Goal: Information Seeking & Learning: Learn about a topic

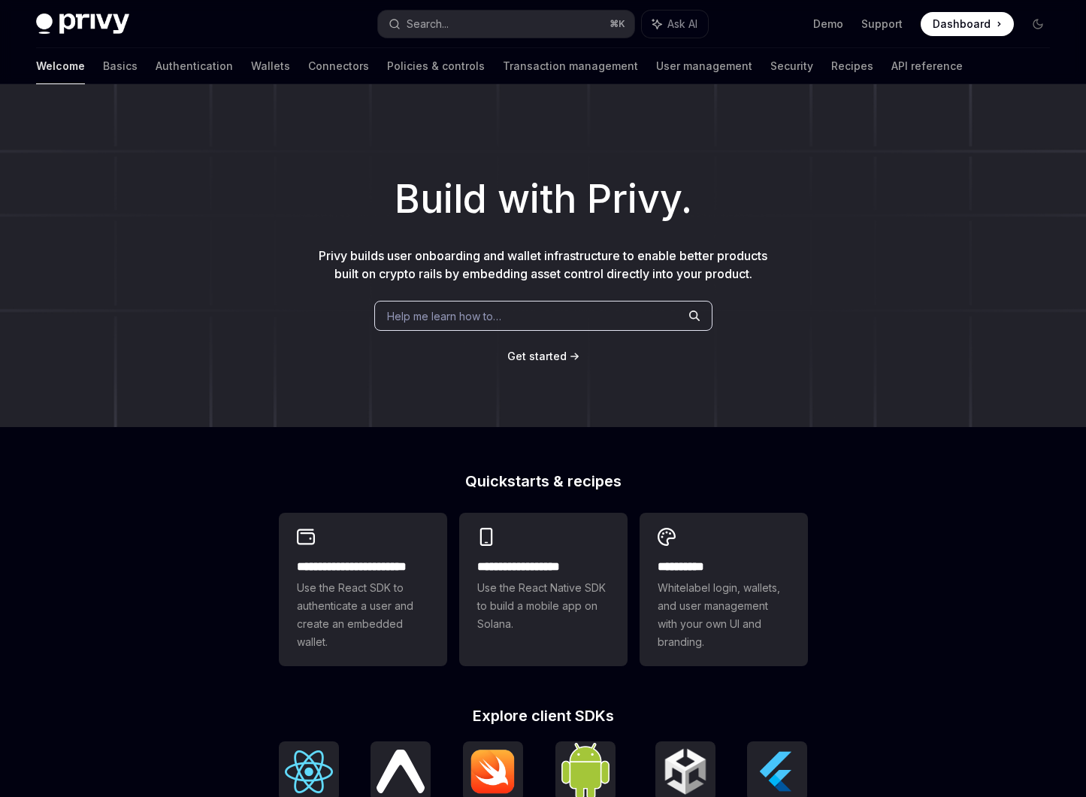
click at [156, 67] on link "Authentication" at bounding box center [194, 66] width 77 height 36
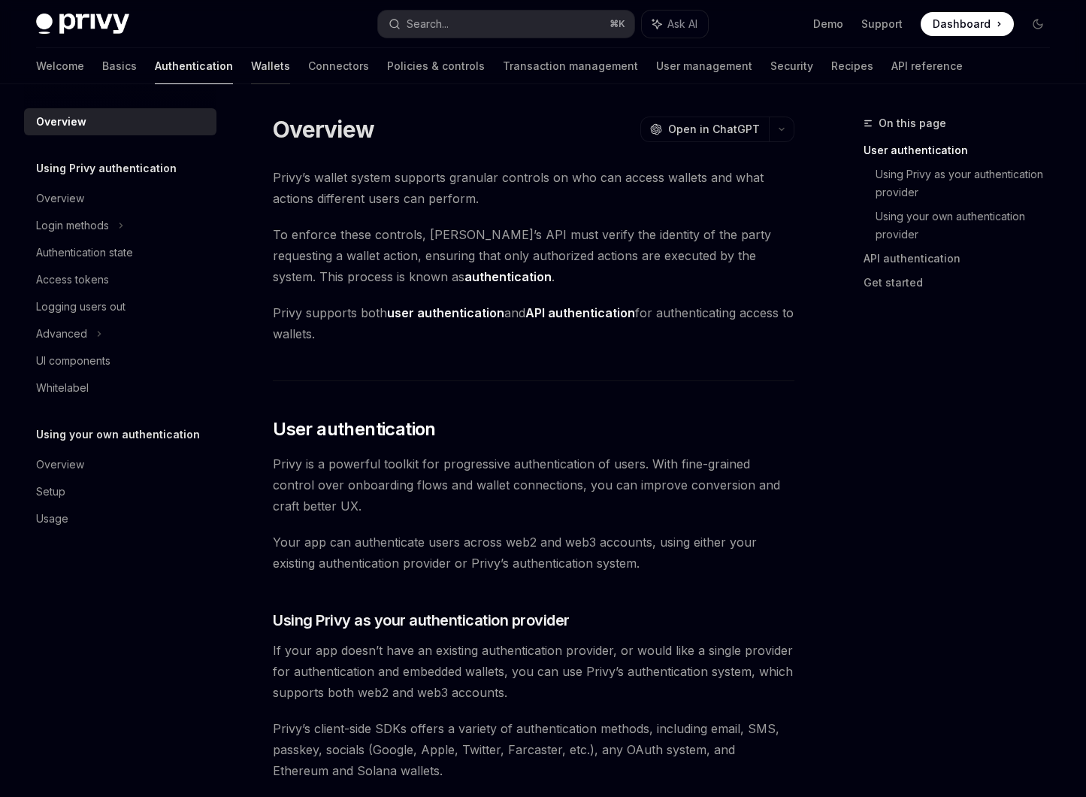
click at [251, 71] on link "Wallets" at bounding box center [270, 66] width 39 height 36
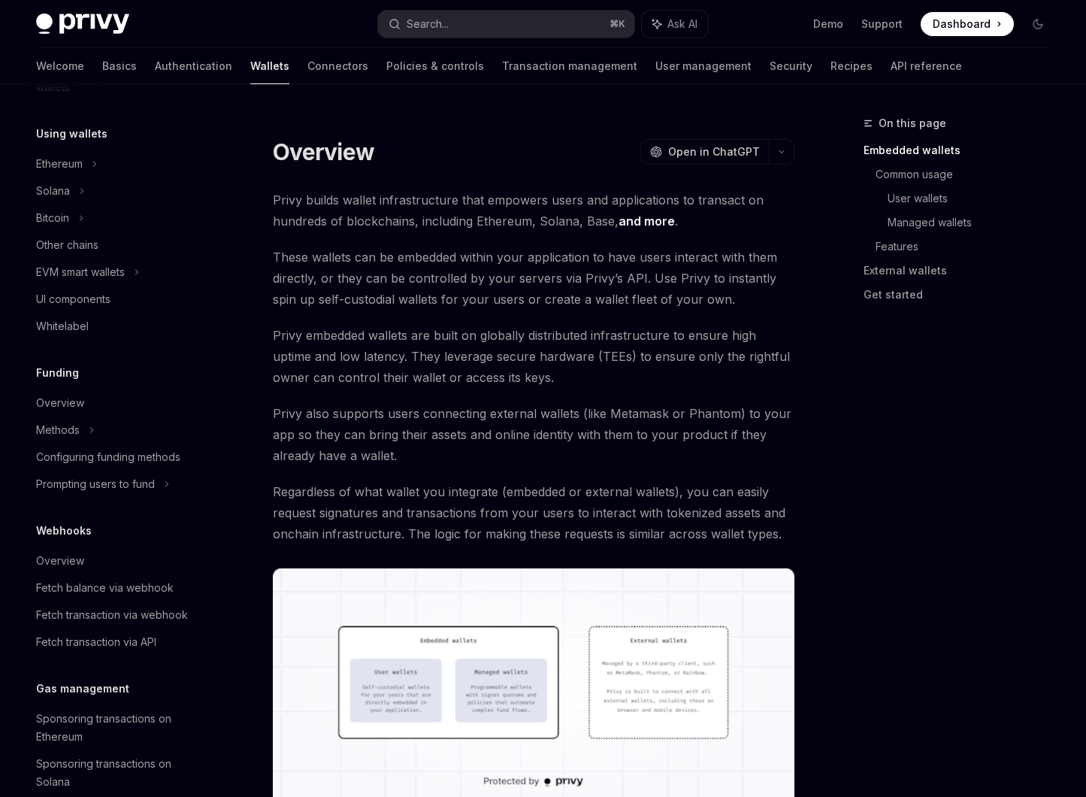
scroll to position [448, 0]
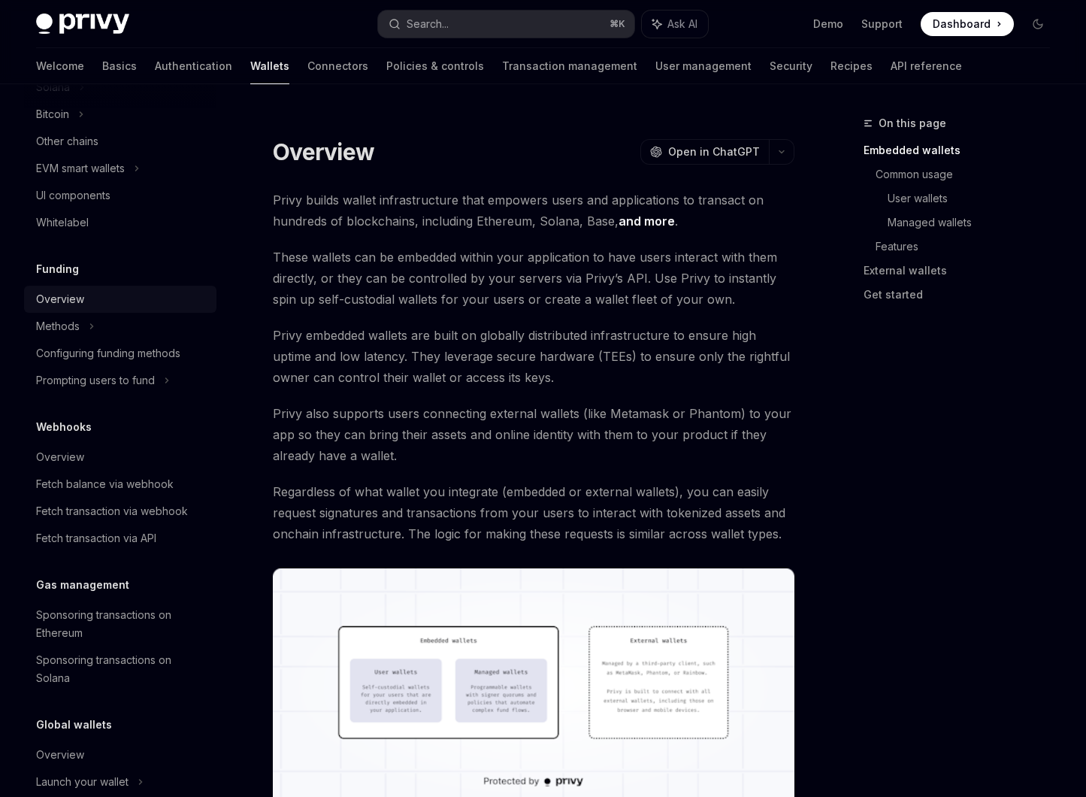
click at [80, 303] on div "Overview" at bounding box center [60, 299] width 48 height 18
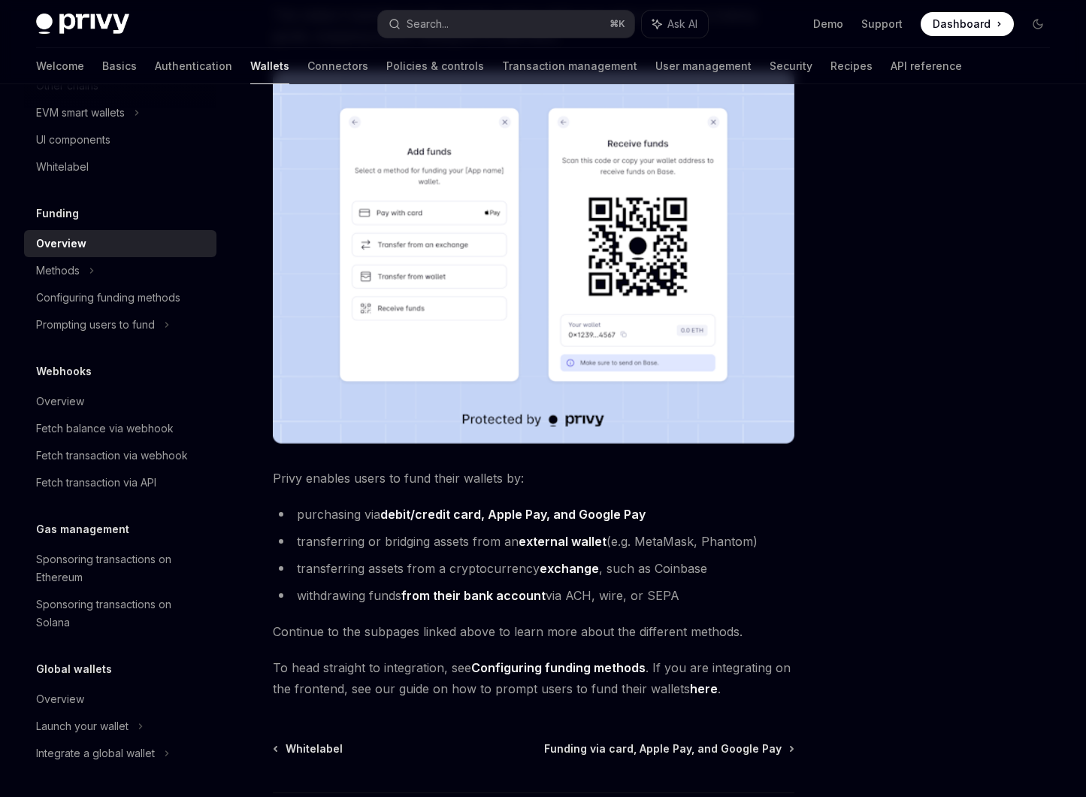
scroll to position [316, 0]
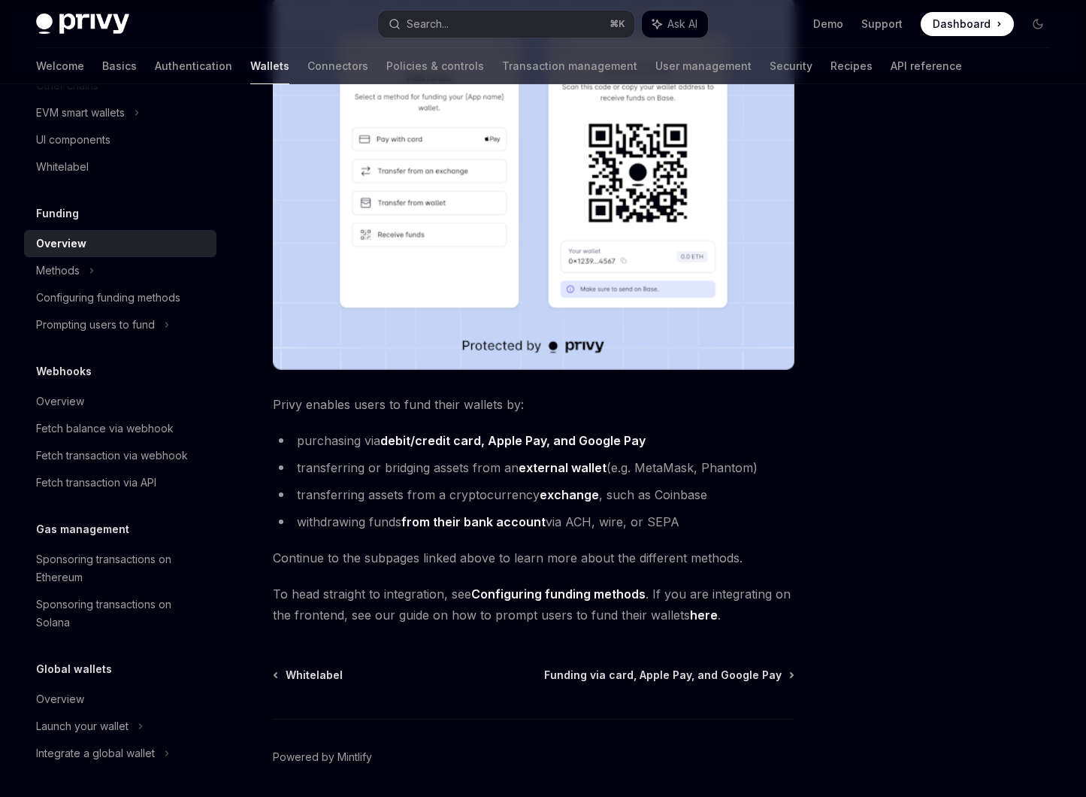
click at [706, 616] on link "here" at bounding box center [704, 615] width 28 height 16
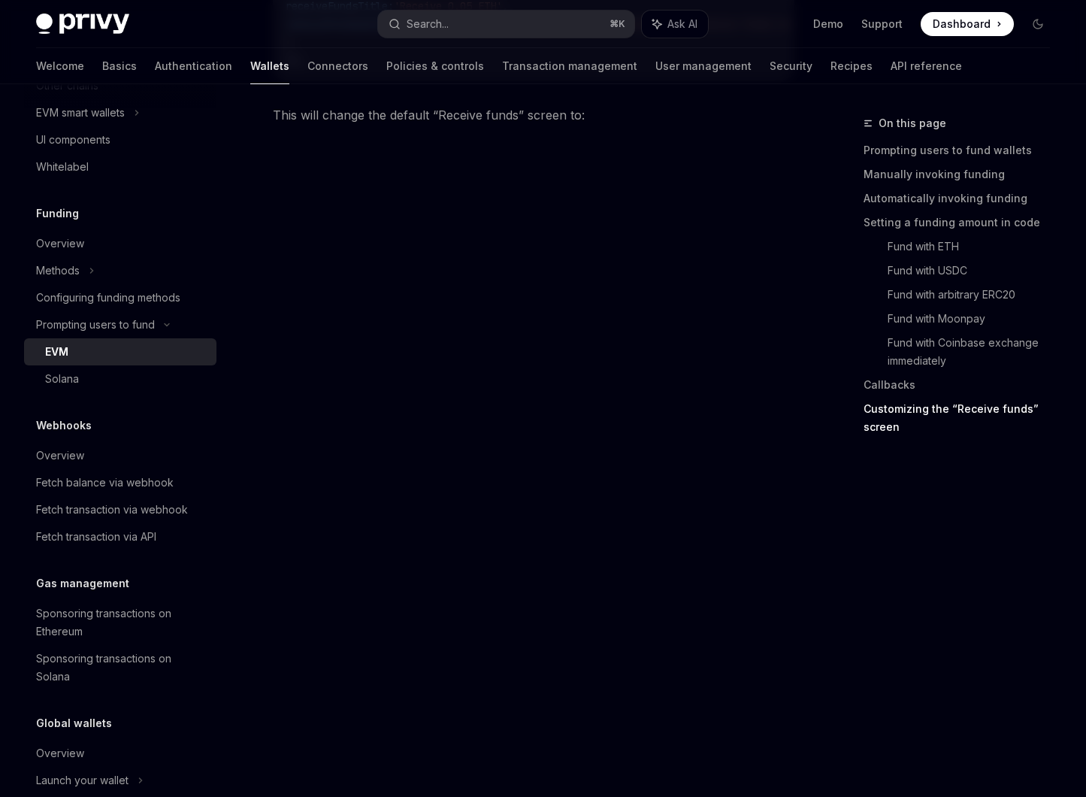
scroll to position [4355, 0]
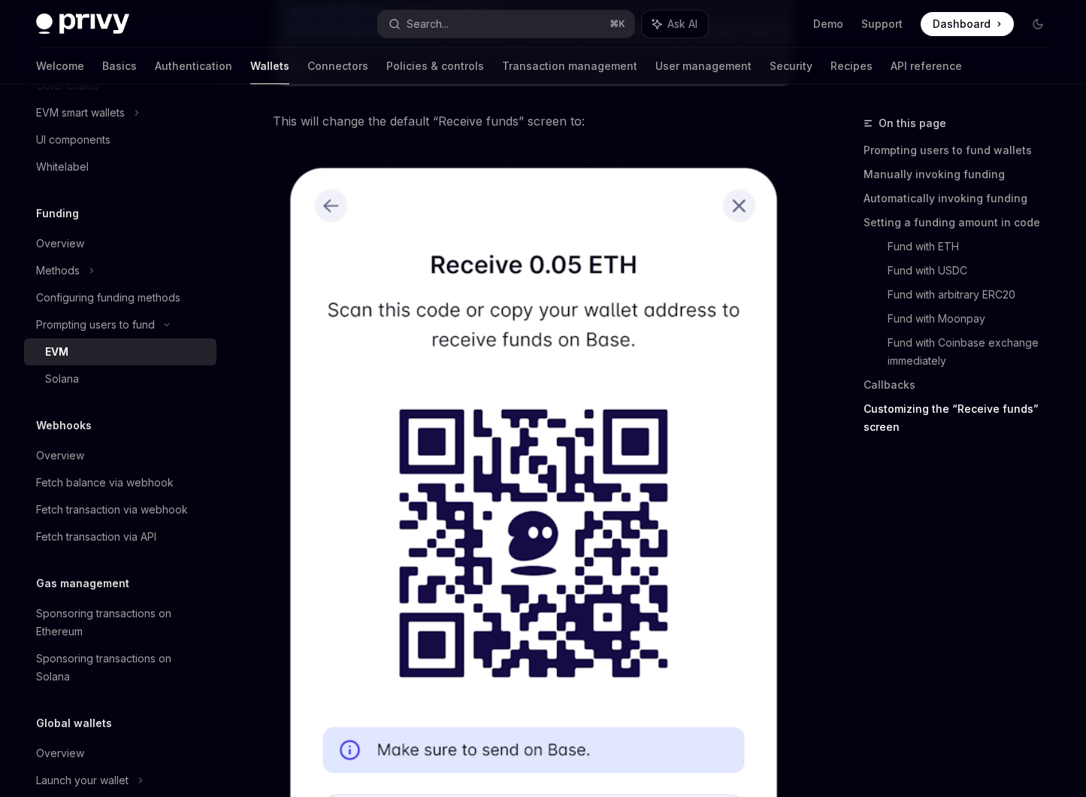
click at [951, 17] on span "Dashboard" at bounding box center [962, 24] width 58 height 15
click at [102, 66] on link "Basics" at bounding box center [119, 66] width 35 height 36
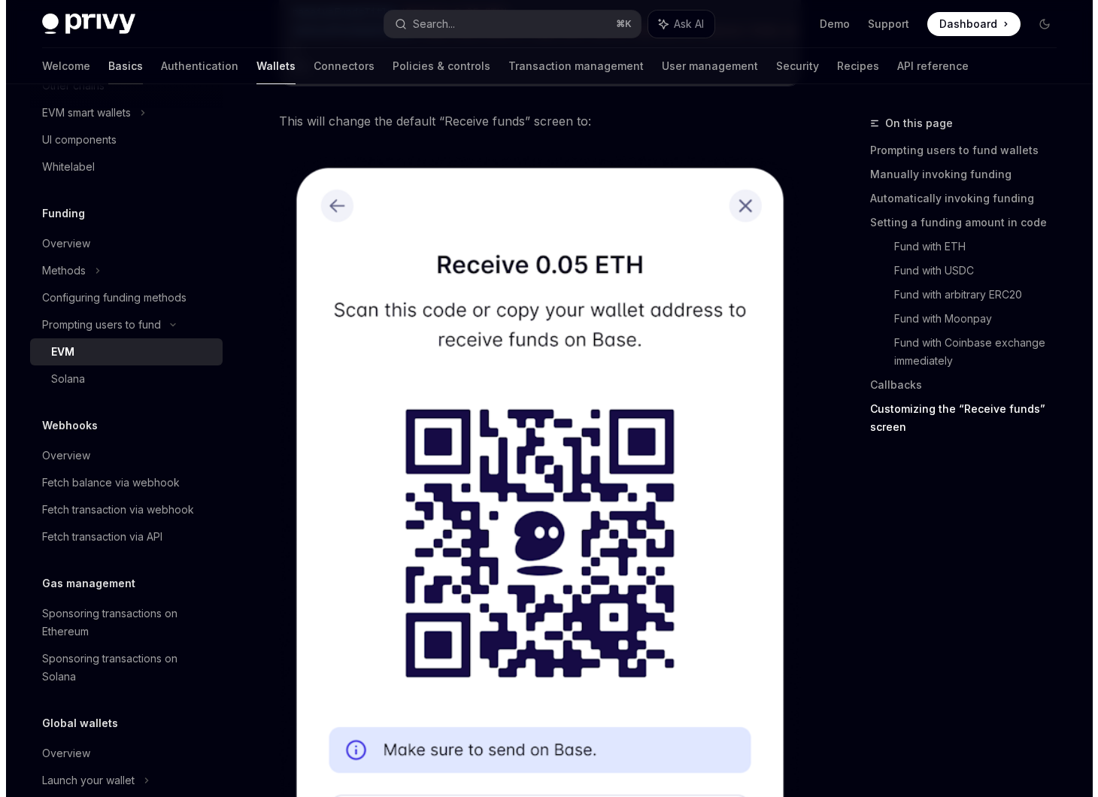
scroll to position [3, 0]
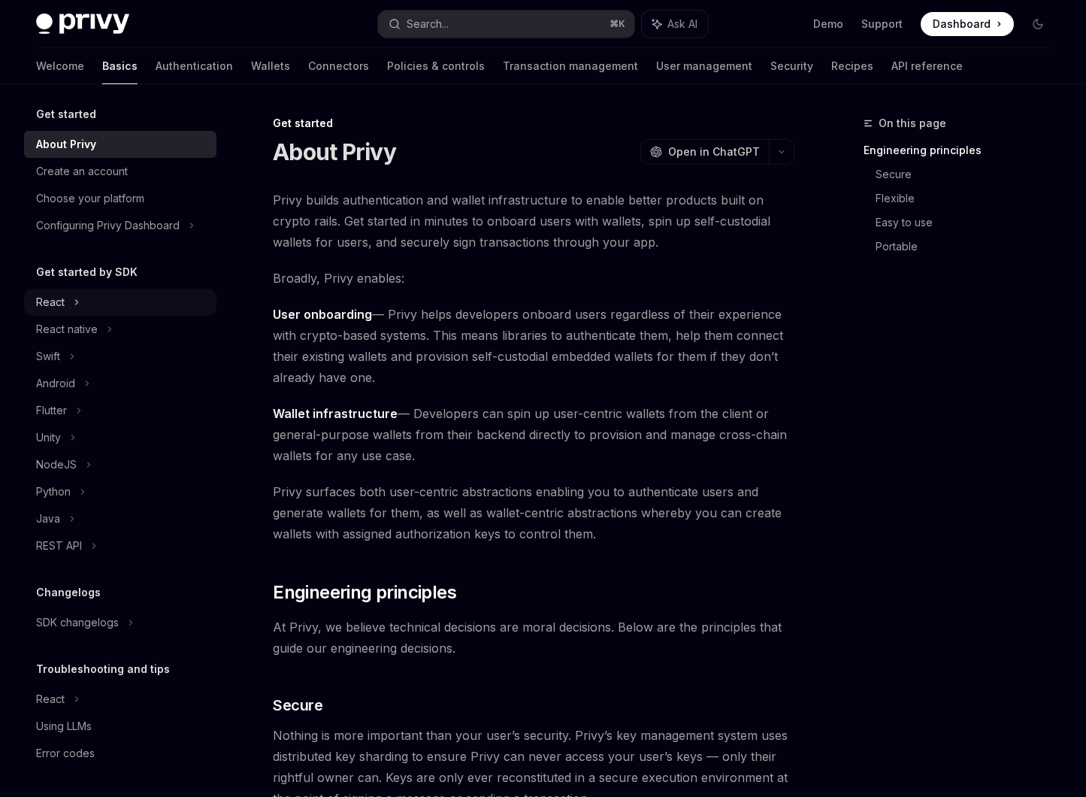
click at [83, 298] on div "React" at bounding box center [120, 302] width 192 height 27
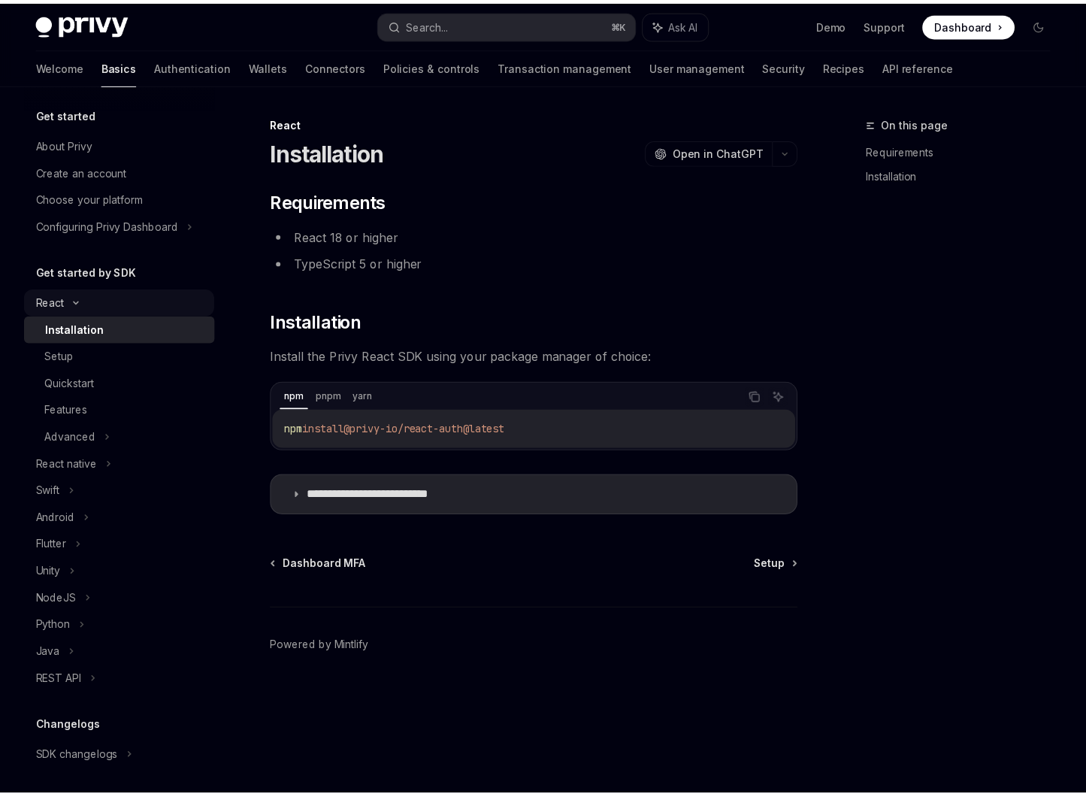
scroll to position [138, 0]
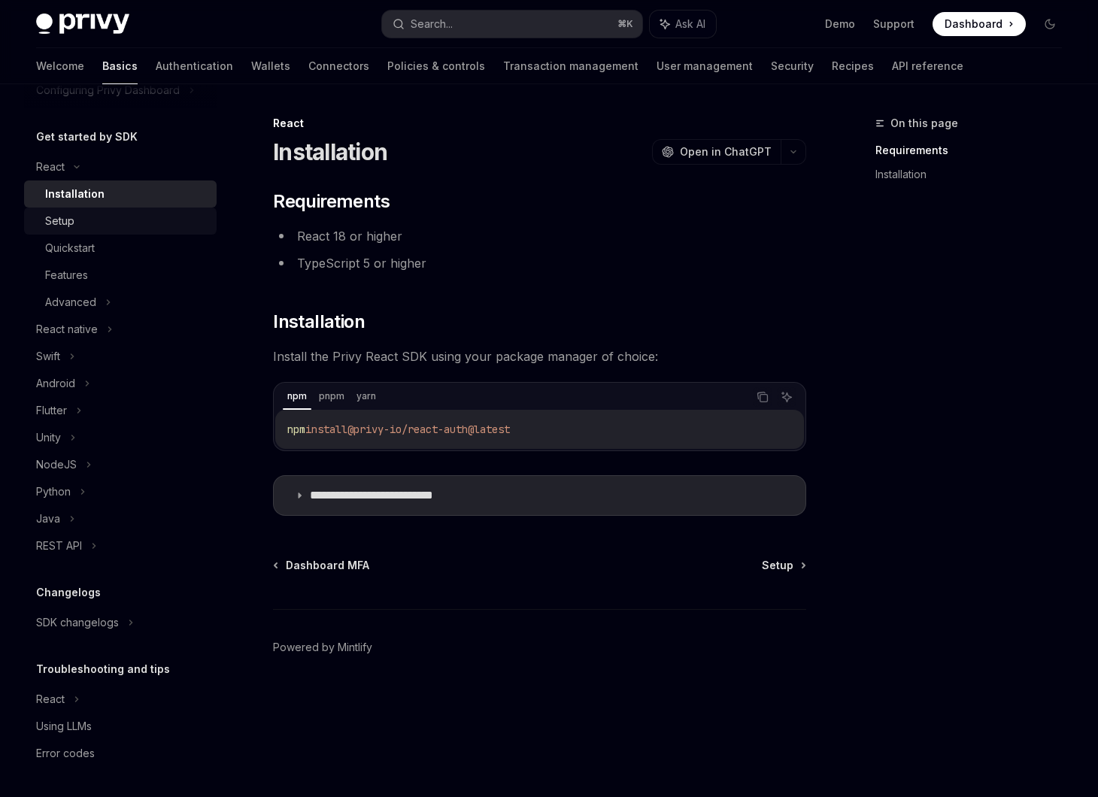
click at [101, 213] on div "Setup" at bounding box center [126, 221] width 162 height 18
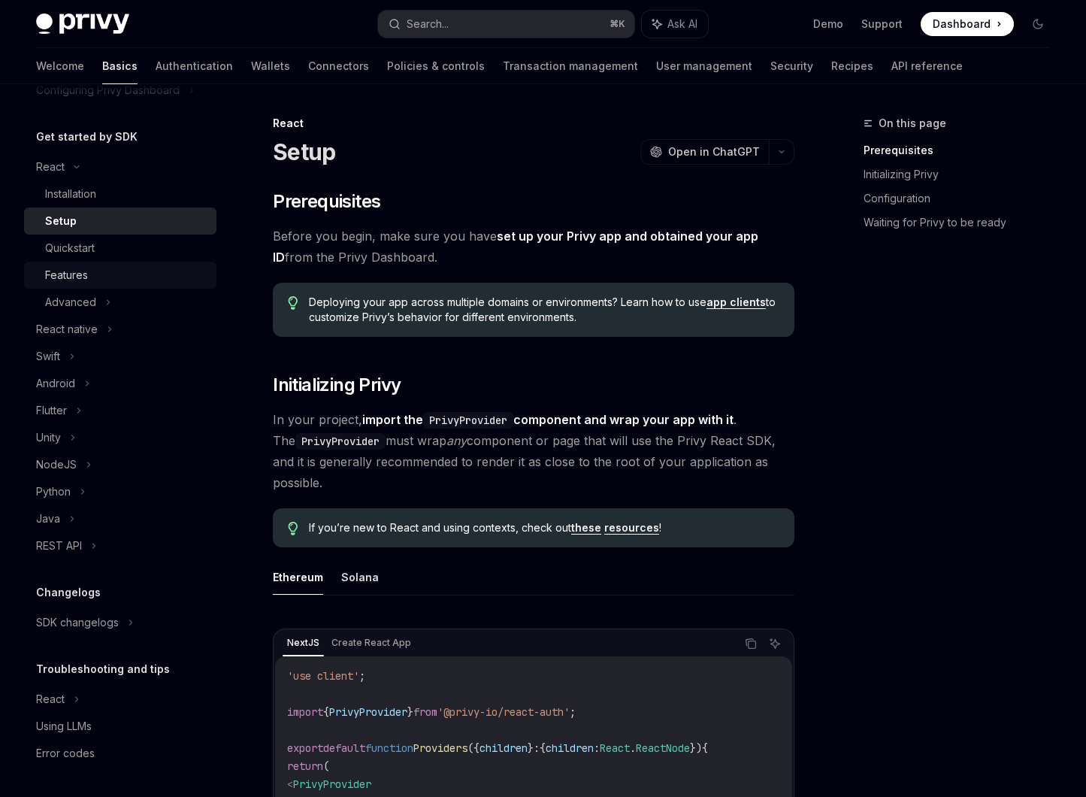
click at [98, 266] on div "Features" at bounding box center [126, 275] width 162 height 18
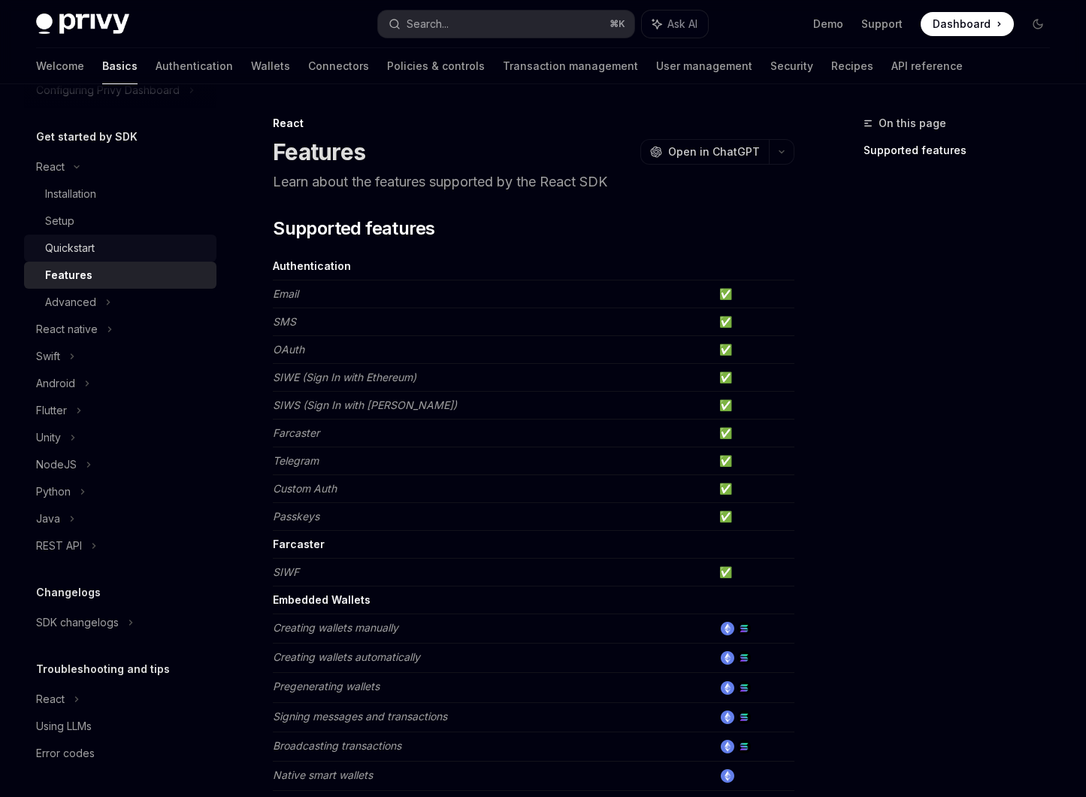
click at [95, 246] on div "Quickstart" at bounding box center [70, 248] width 50 height 18
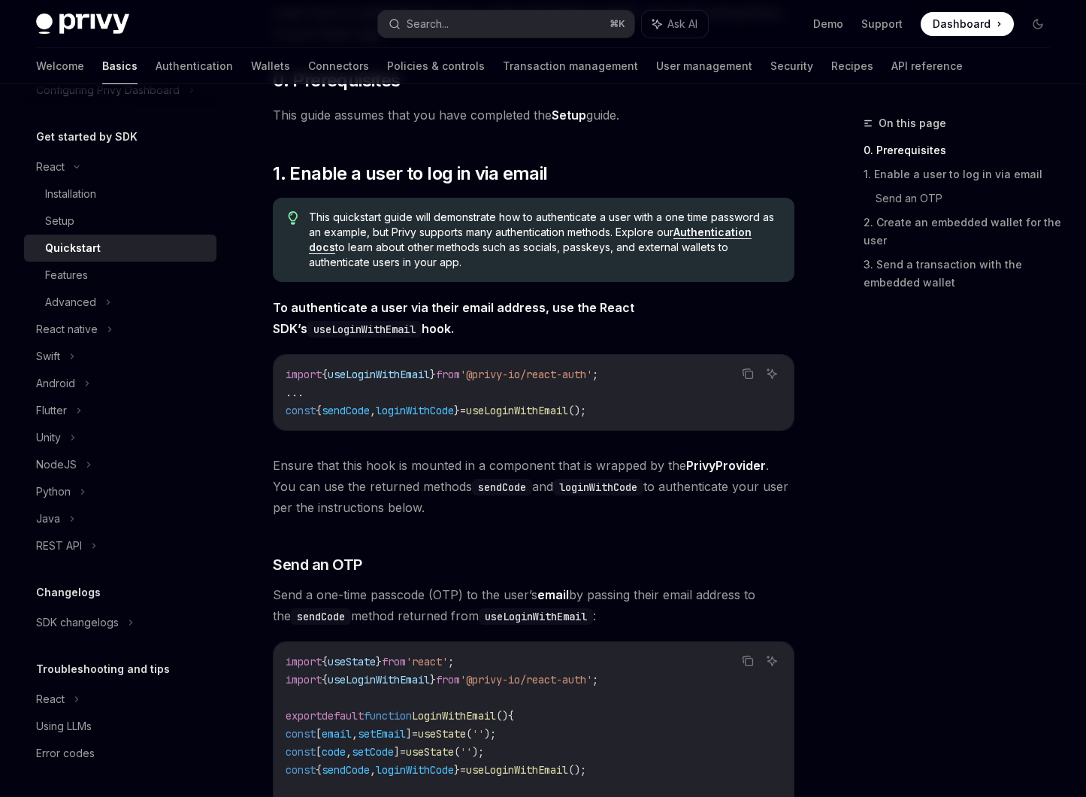
scroll to position [182, 0]
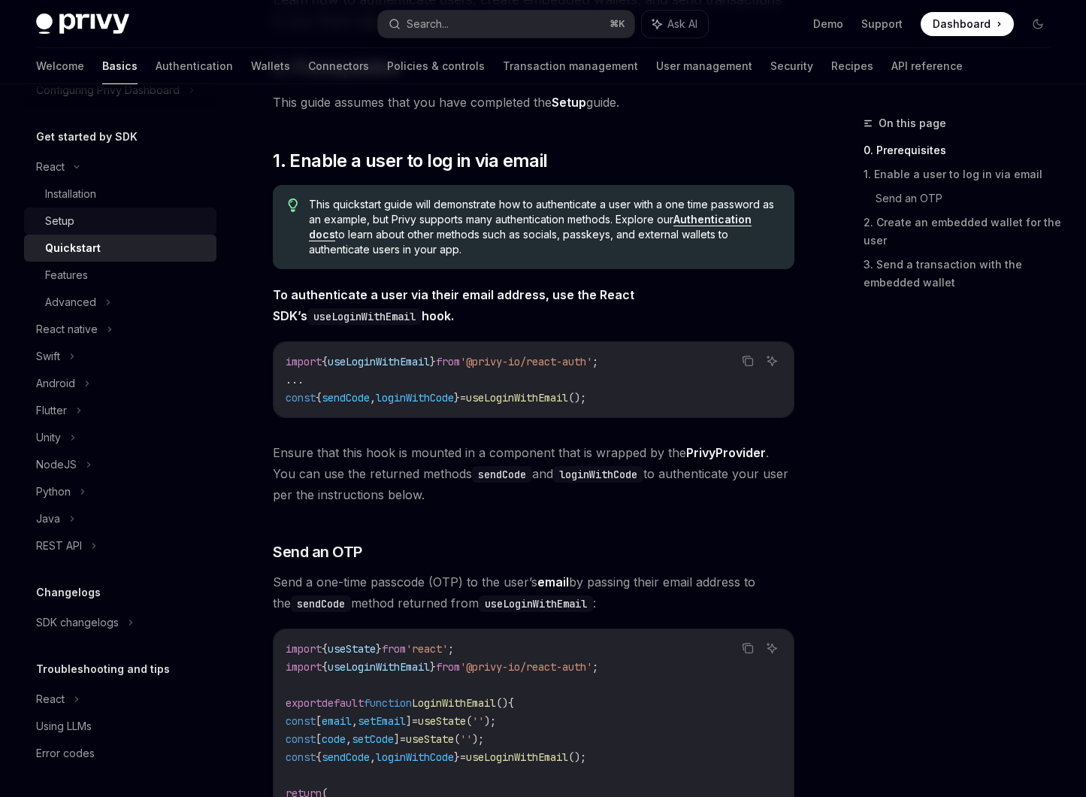
click at [83, 226] on div "Setup" at bounding box center [126, 221] width 162 height 18
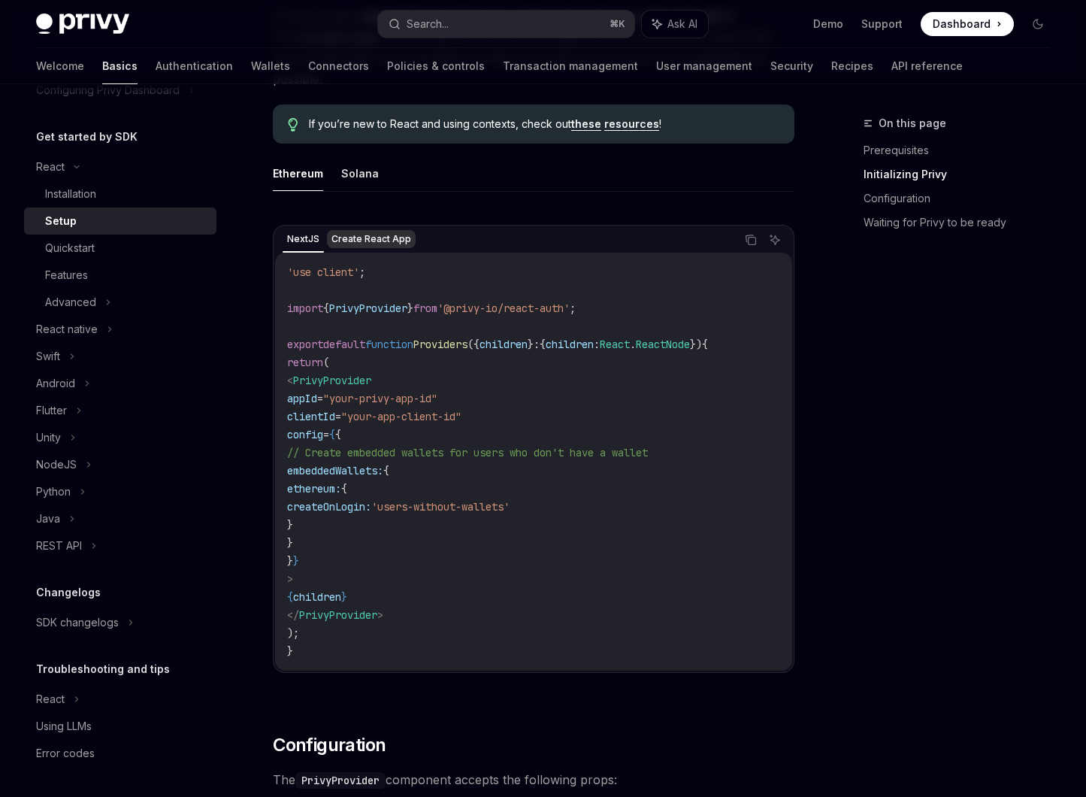
scroll to position [429, 0]
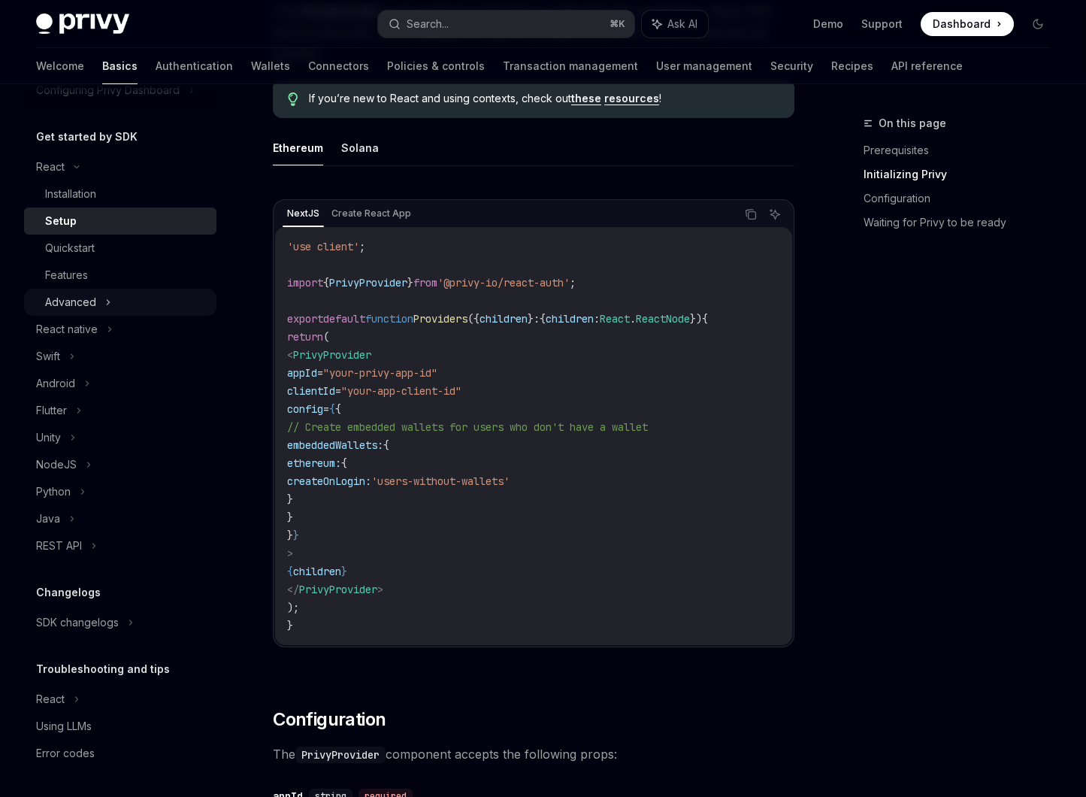
click at [117, 304] on div "Advanced" at bounding box center [120, 302] width 192 height 27
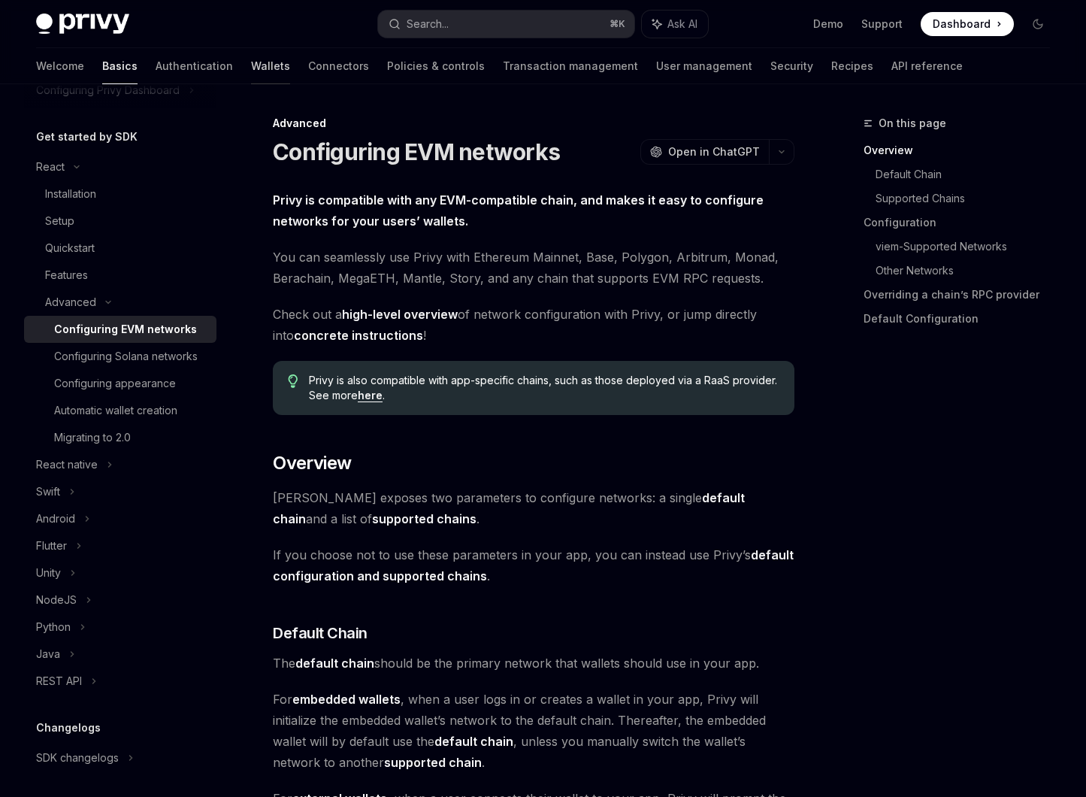
click at [251, 68] on link "Wallets" at bounding box center [270, 66] width 39 height 36
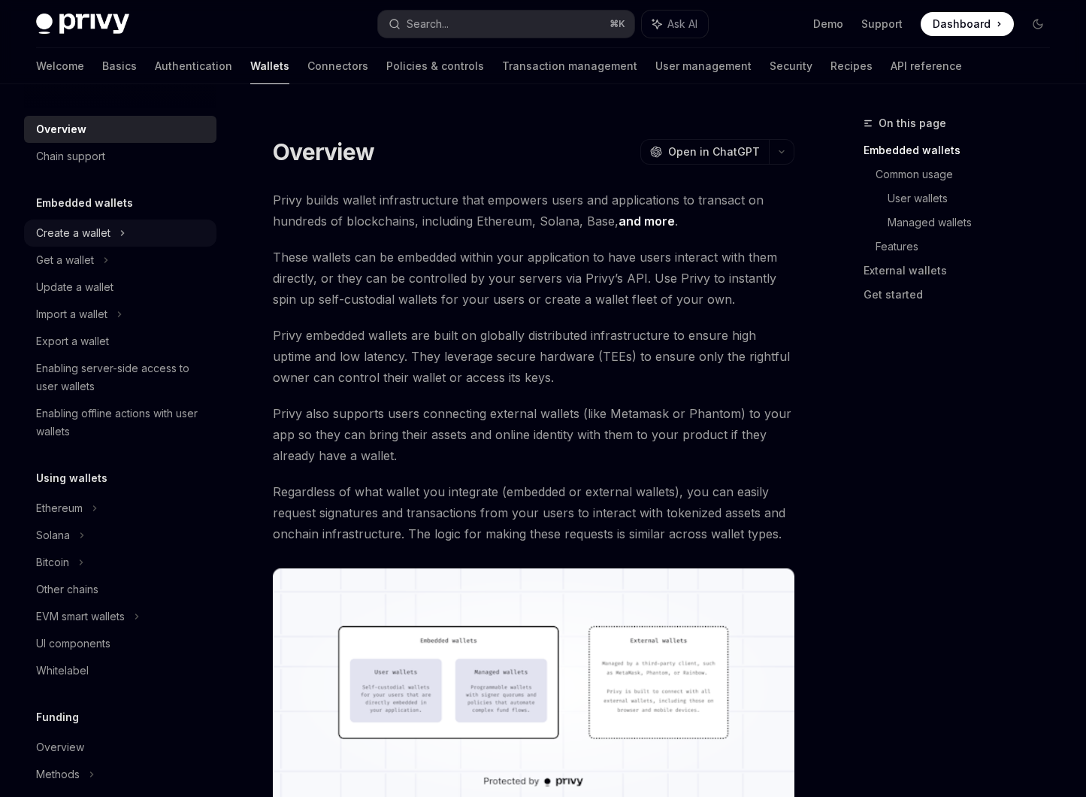
click at [126, 226] on div "Create a wallet" at bounding box center [120, 233] width 192 height 27
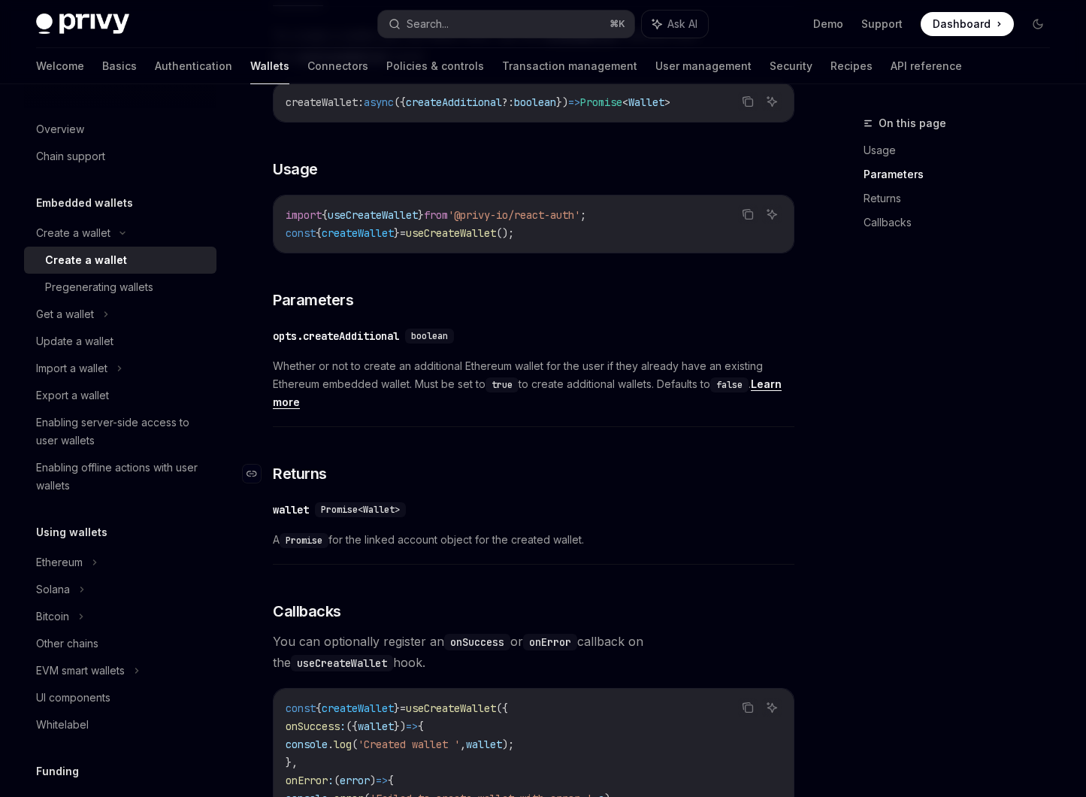
scroll to position [773, 0]
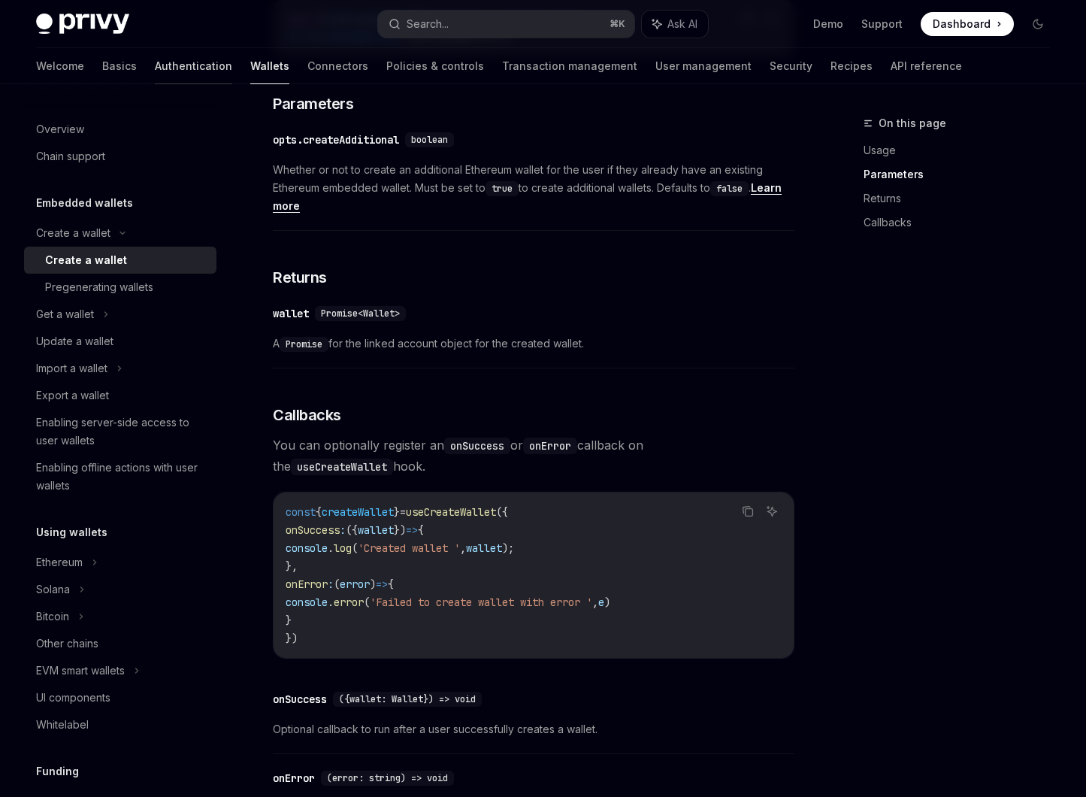
click at [155, 69] on link "Authentication" at bounding box center [193, 66] width 77 height 36
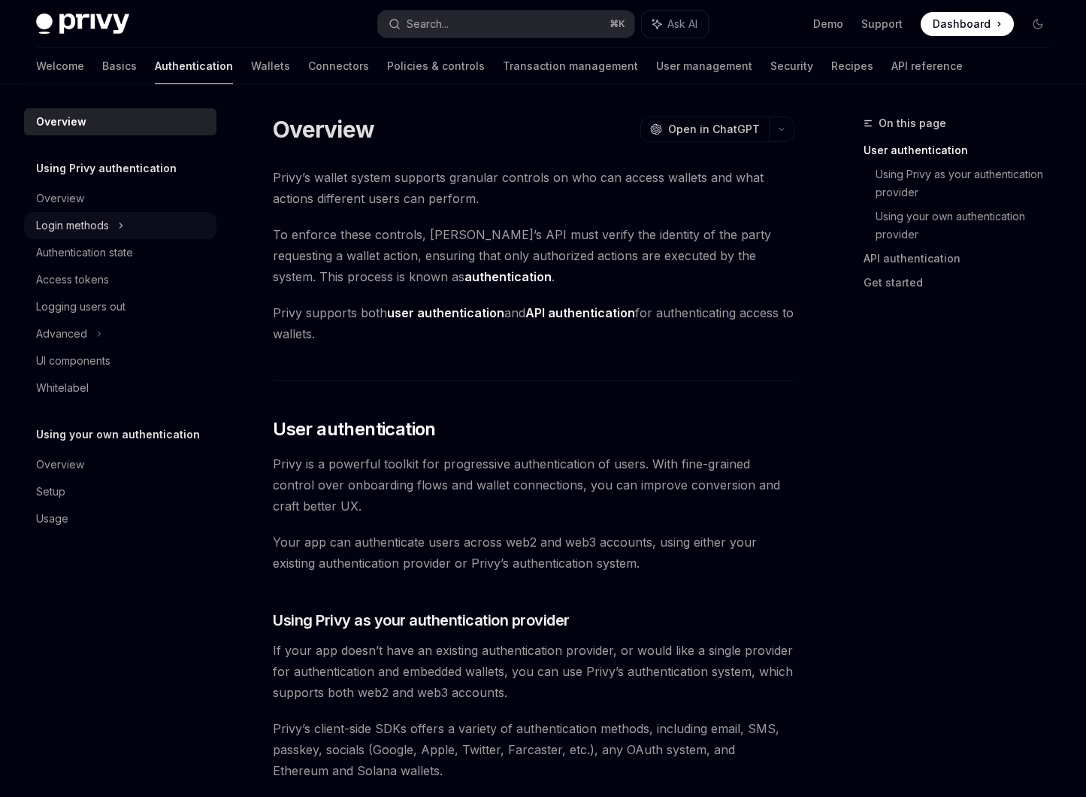
click at [101, 218] on div "Login methods" at bounding box center [72, 225] width 73 height 18
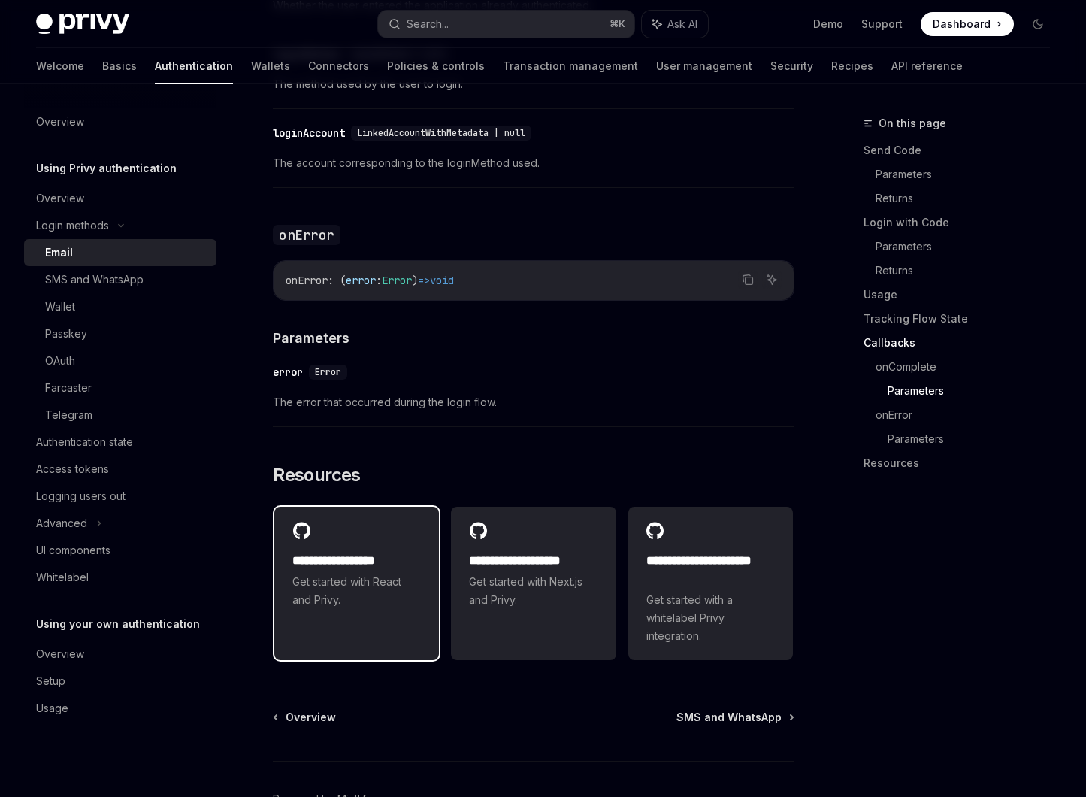
scroll to position [2813, 0]
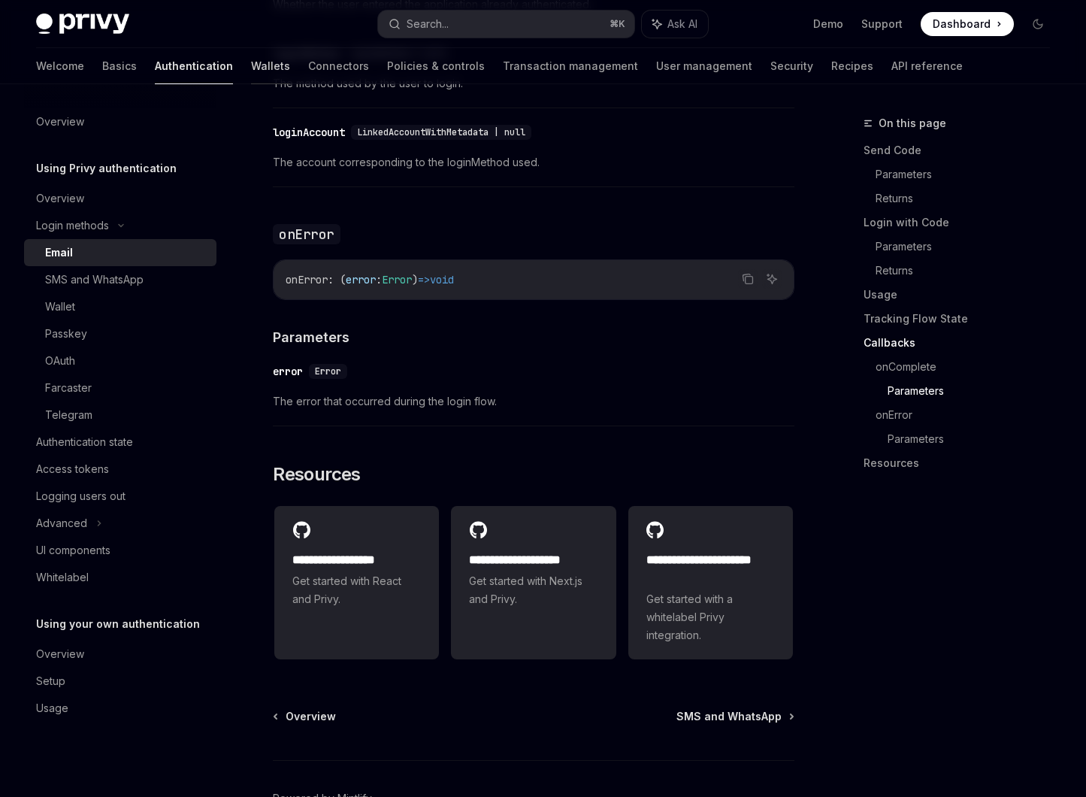
click at [251, 77] on link "Wallets" at bounding box center [270, 66] width 39 height 36
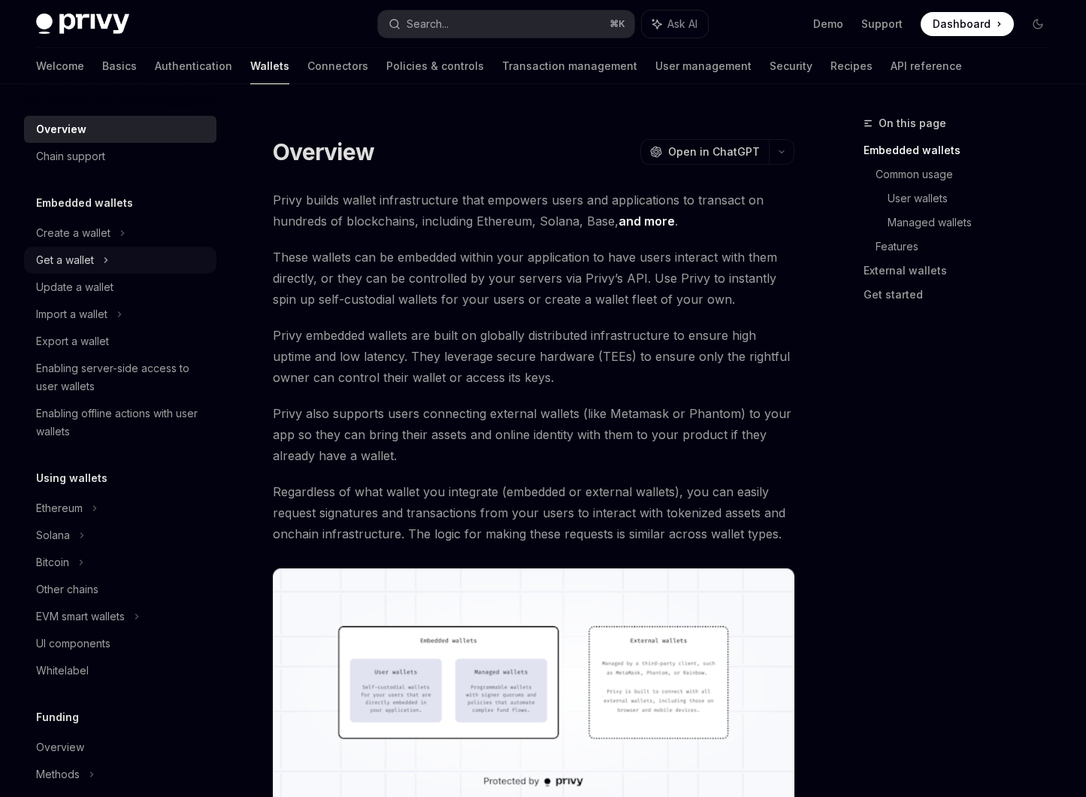
click at [125, 254] on div "Get a wallet" at bounding box center [120, 260] width 192 height 27
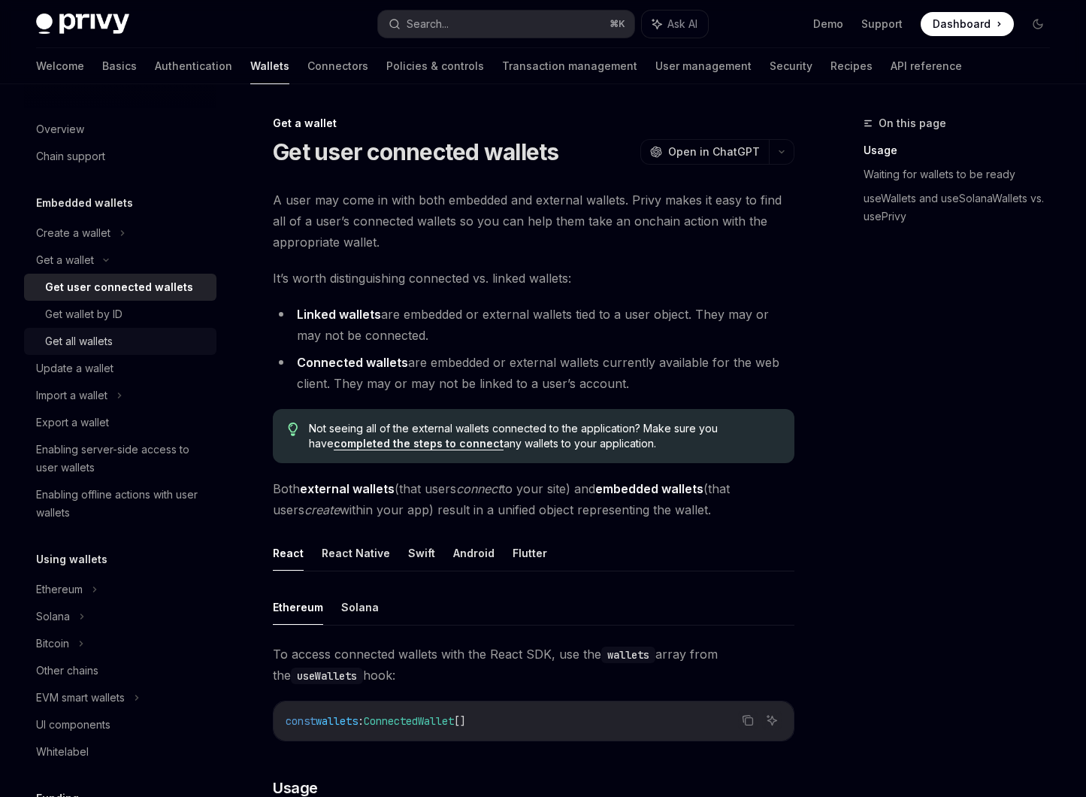
click at [117, 347] on div "Get all wallets" at bounding box center [126, 341] width 162 height 18
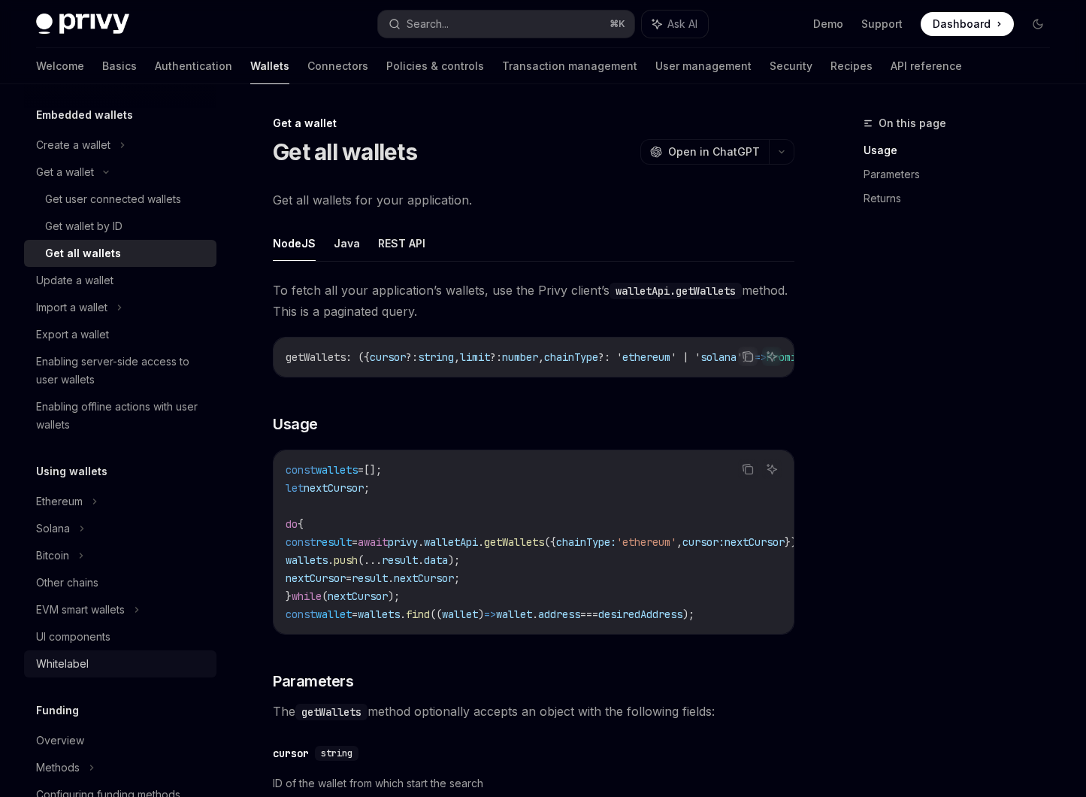
scroll to position [120, 0]
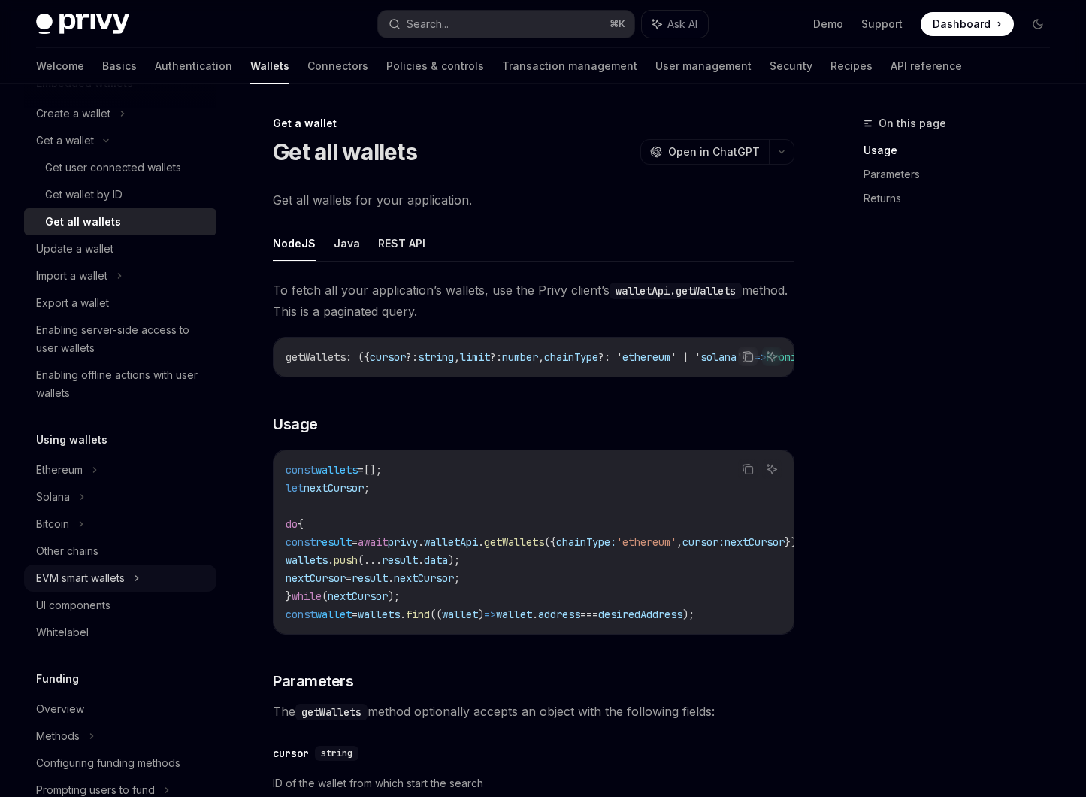
click at [165, 583] on div "EVM smart wallets" at bounding box center [120, 578] width 192 height 27
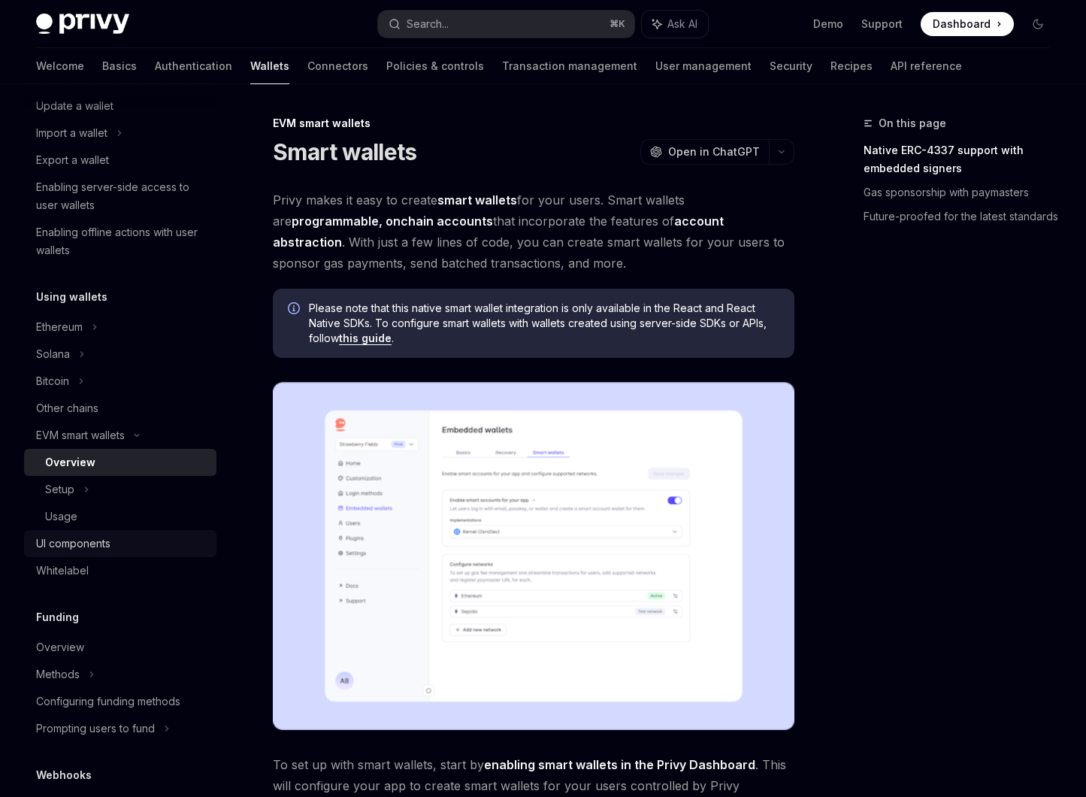
scroll to position [266, 0]
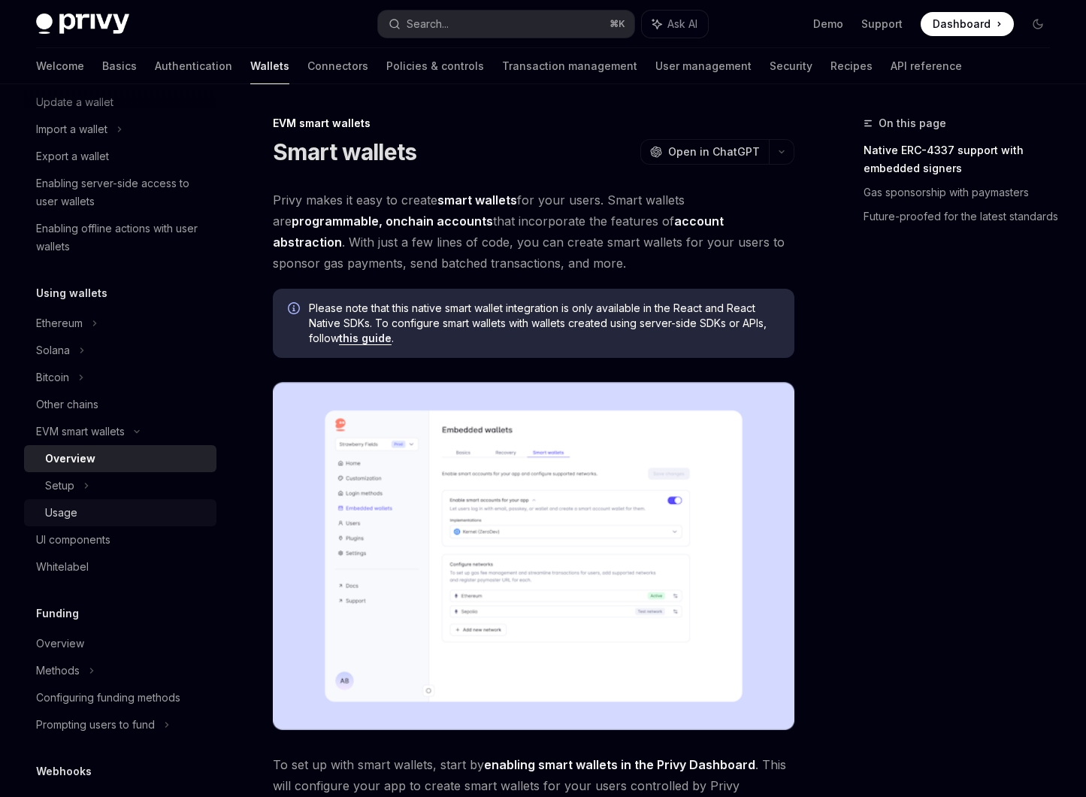
click at [86, 505] on div "Usage" at bounding box center [126, 513] width 162 height 18
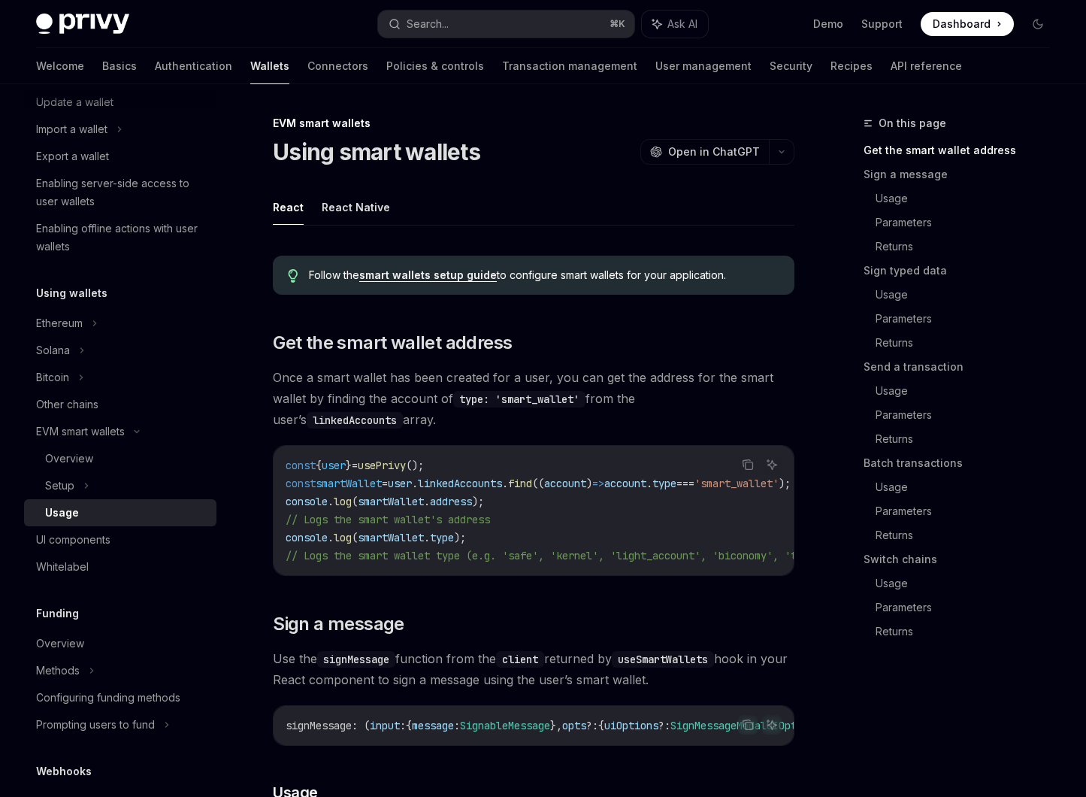
click at [388, 477] on span "=" at bounding box center [385, 484] width 6 height 14
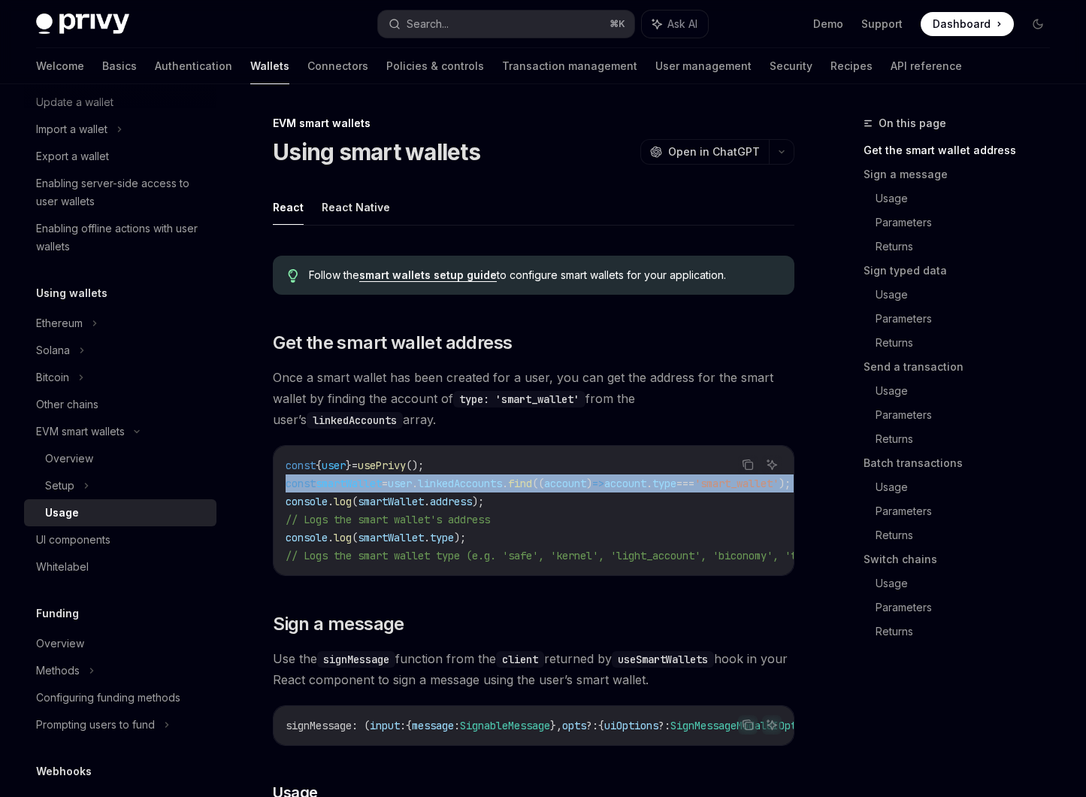
click at [388, 477] on span "=" at bounding box center [385, 484] width 6 height 14
copy code "const smartWallet = user . linkedAccounts . find (( account ) => account . type…"
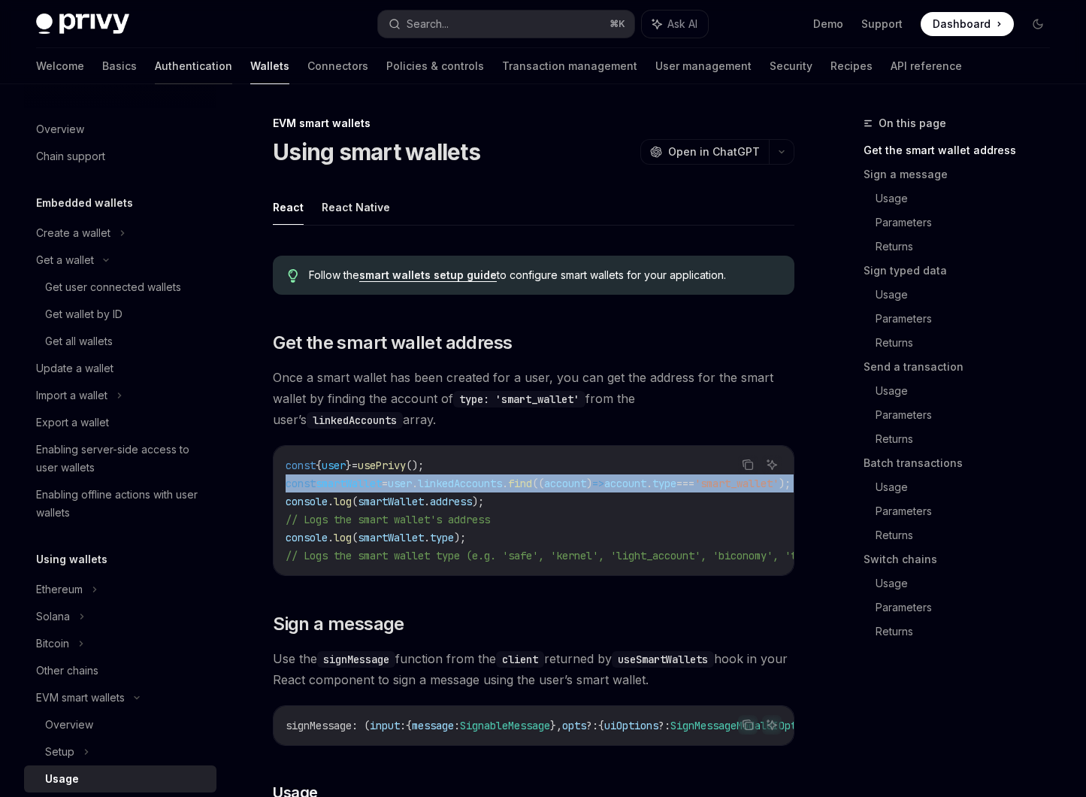
click at [155, 65] on link "Authentication" at bounding box center [193, 66] width 77 height 36
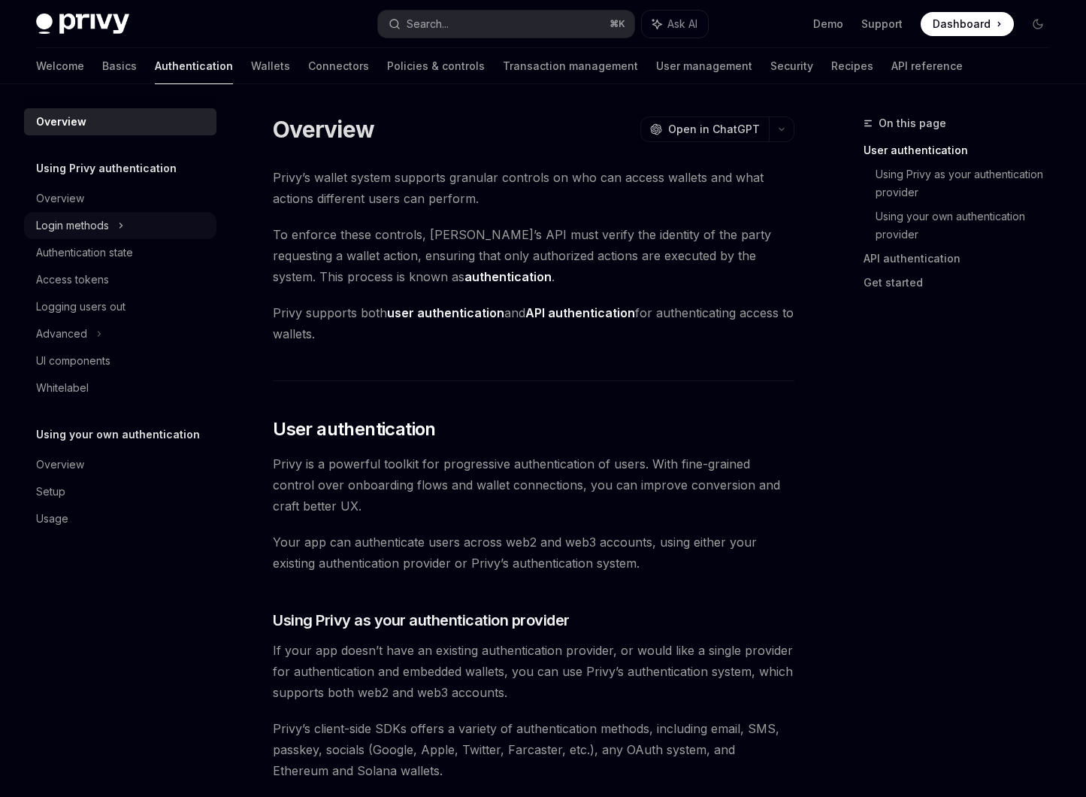
click at [100, 226] on div "Login methods" at bounding box center [72, 225] width 73 height 18
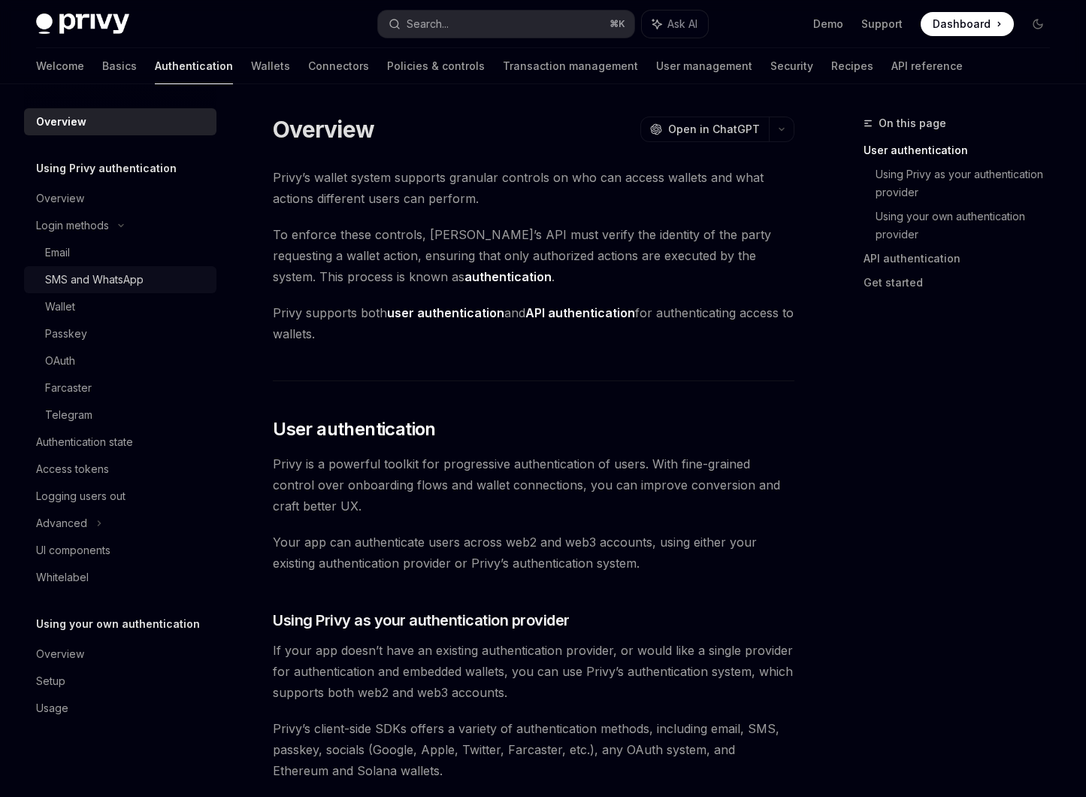
type textarea "*"
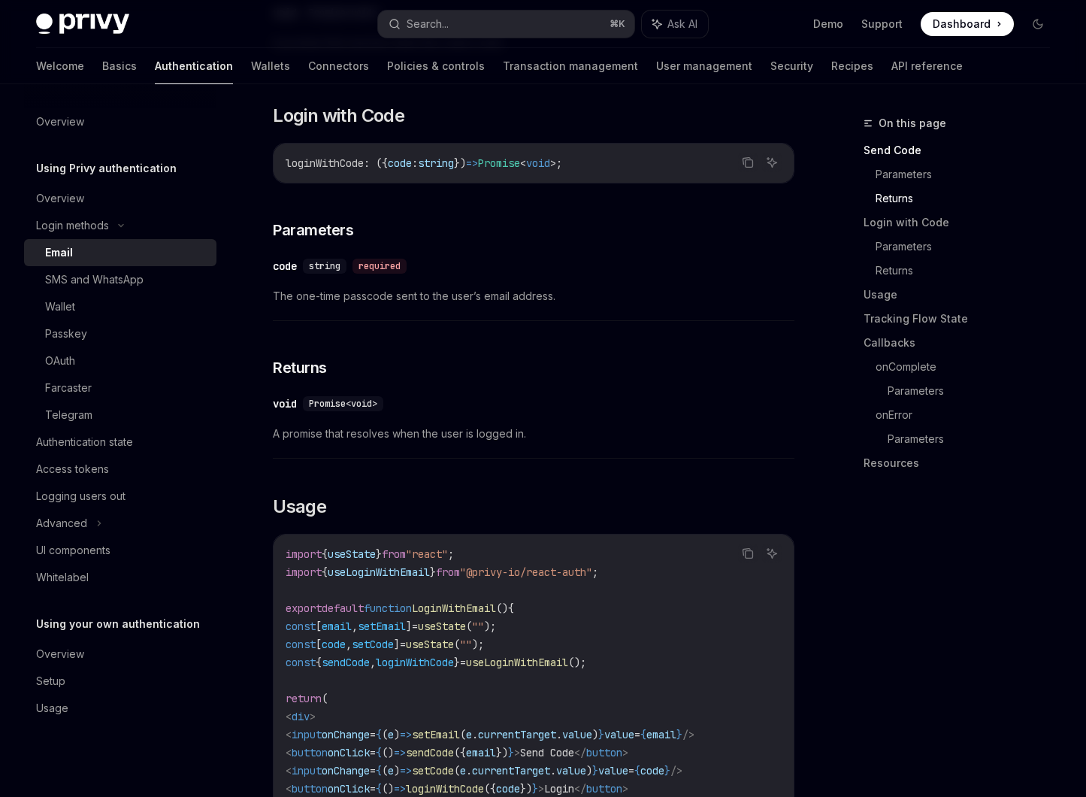
scroll to position [1047, 0]
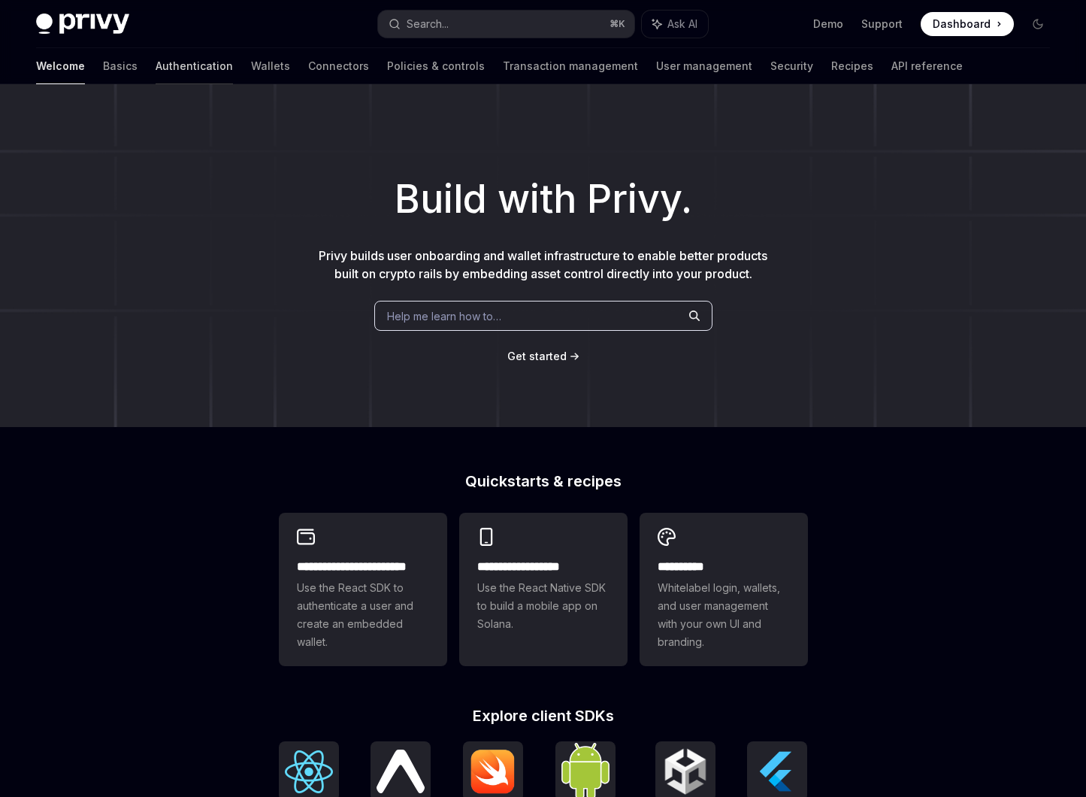
click at [156, 76] on link "Authentication" at bounding box center [194, 66] width 77 height 36
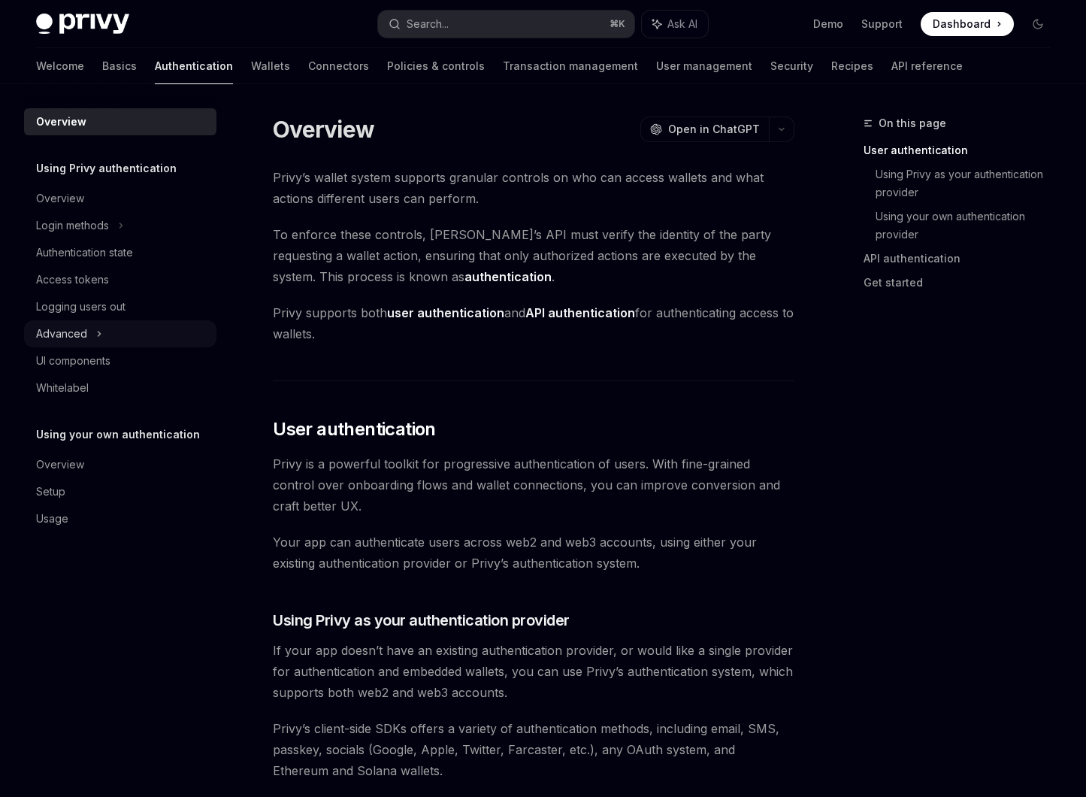
click at [107, 334] on div "Advanced" at bounding box center [120, 333] width 192 height 27
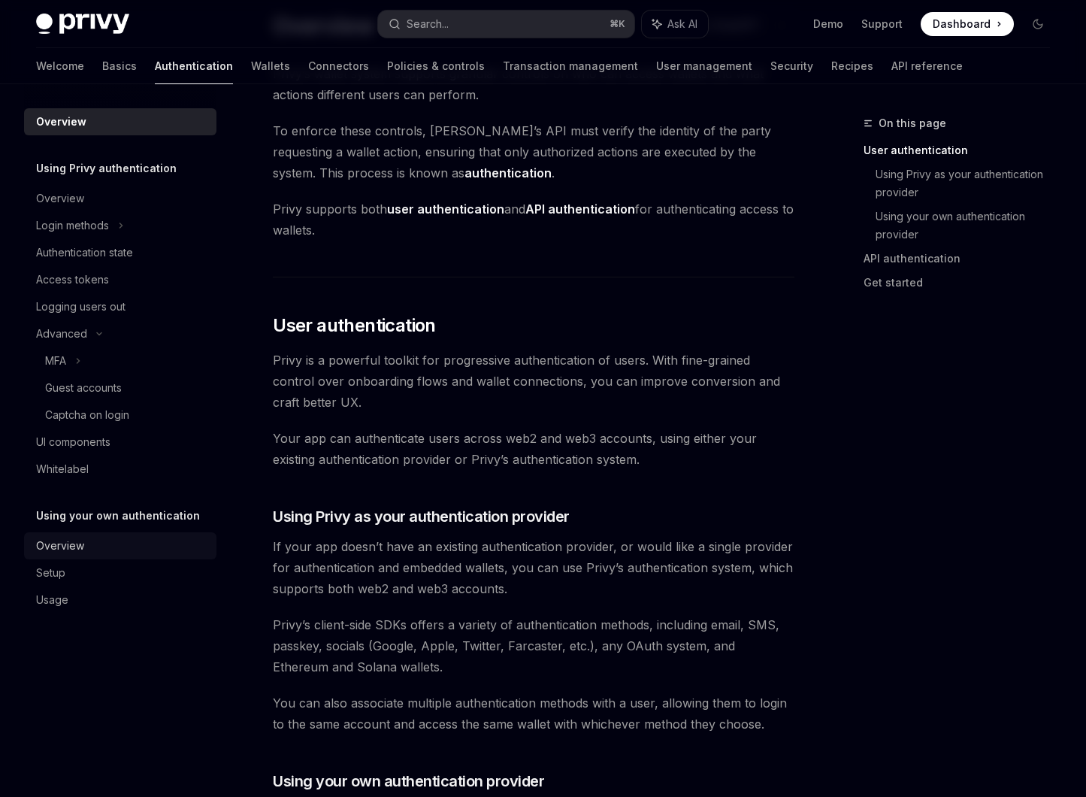
scroll to position [114, 0]
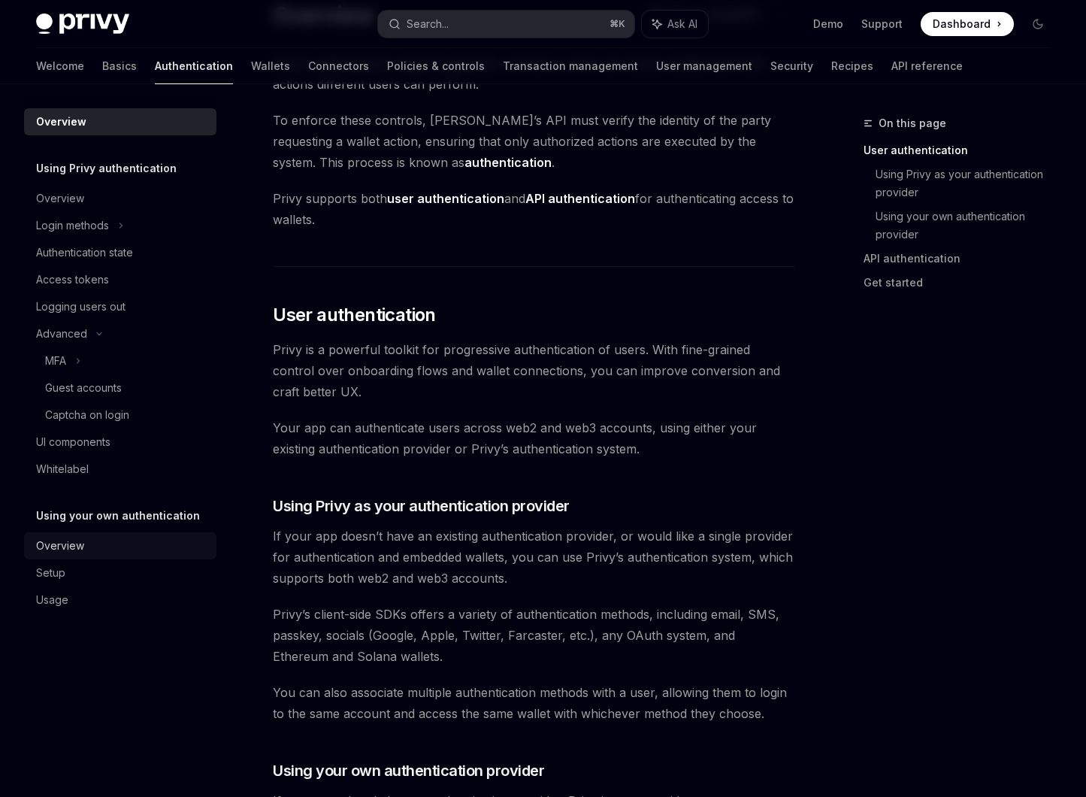
click at [140, 545] on div "Overview" at bounding box center [121, 546] width 171 height 18
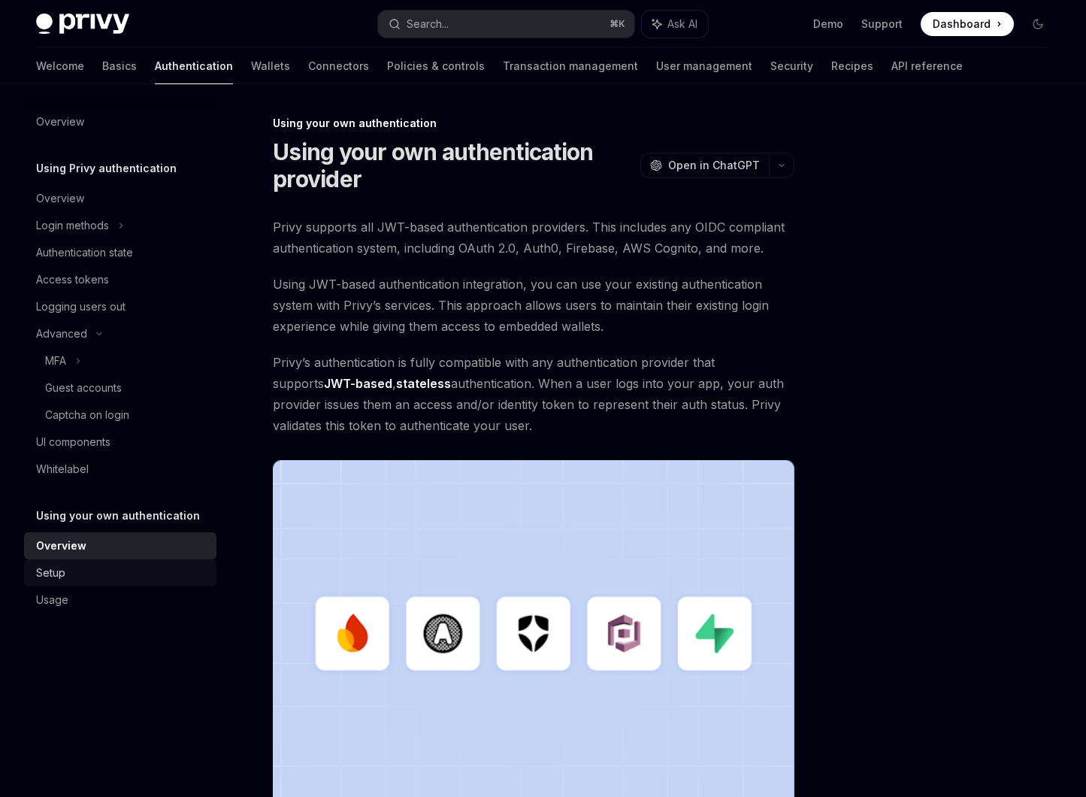
click at [120, 571] on div "Setup" at bounding box center [121, 573] width 171 height 18
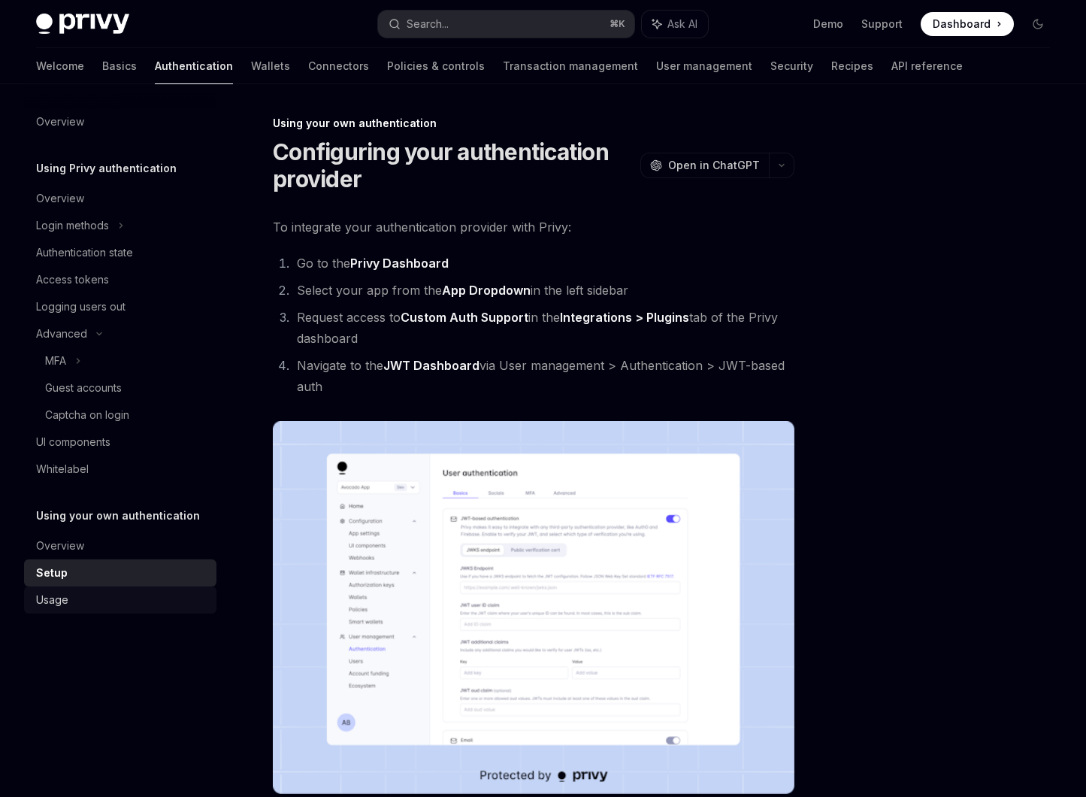
click at [113, 592] on div "Usage" at bounding box center [121, 600] width 171 height 18
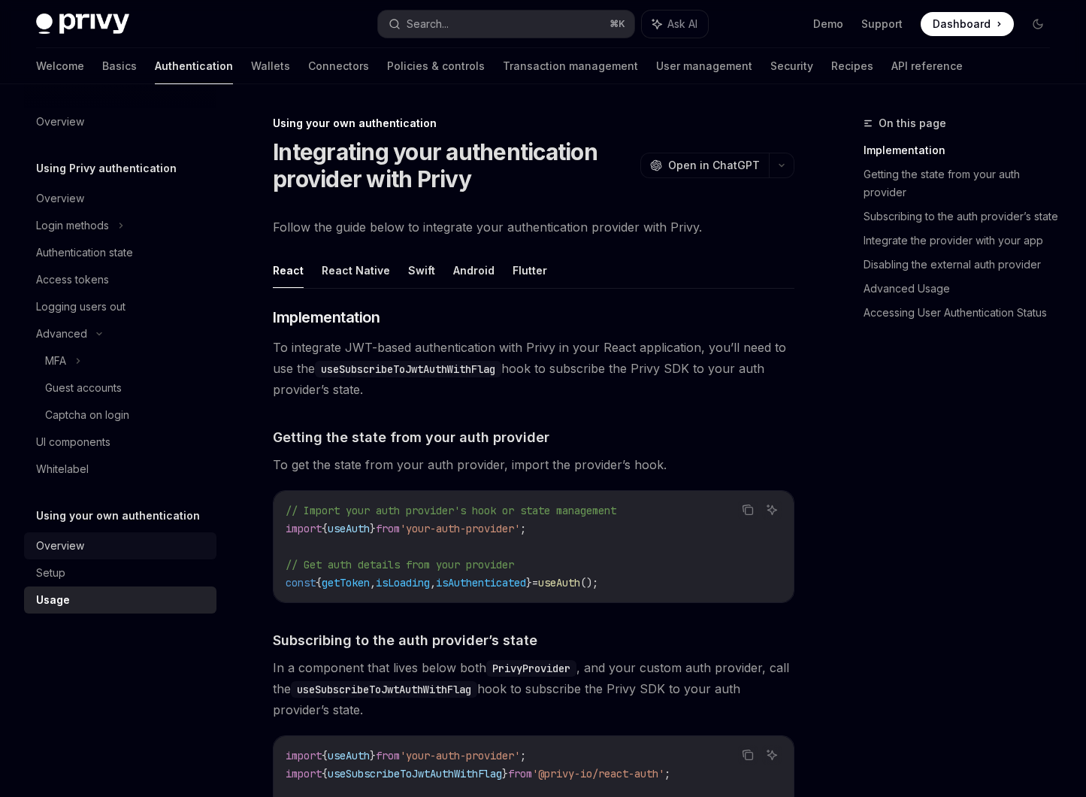
click at [65, 554] on div "Overview" at bounding box center [60, 546] width 48 height 18
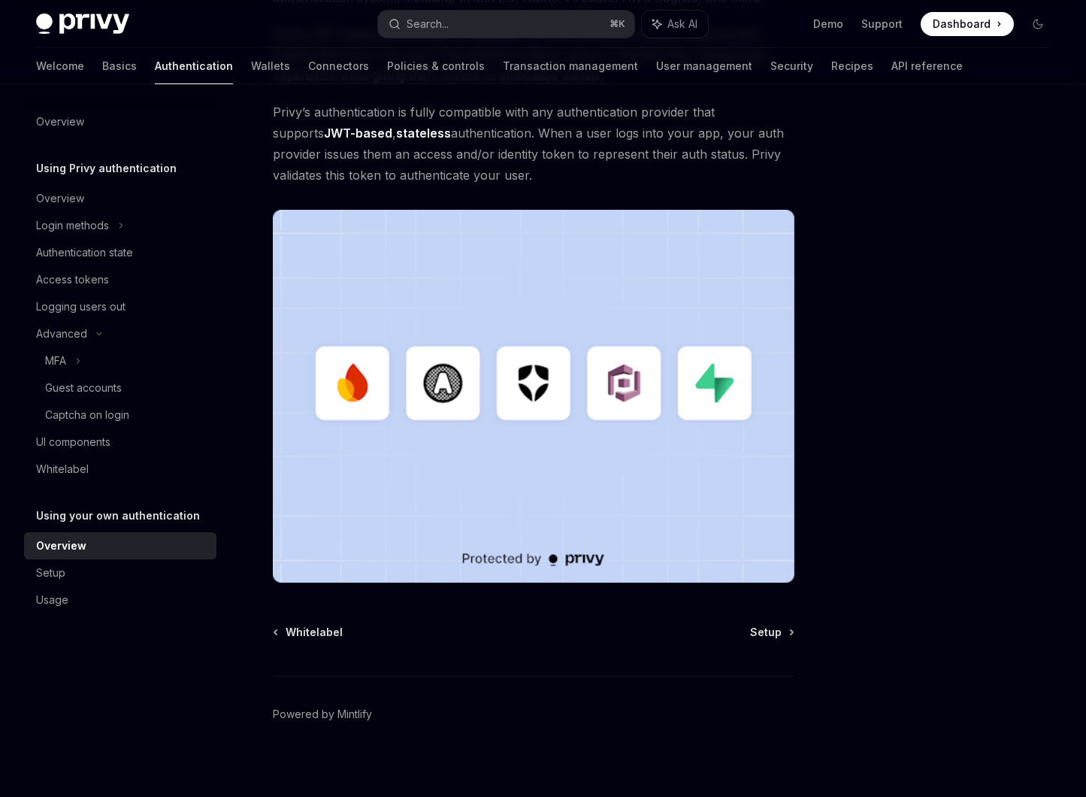
scroll to position [259, 0]
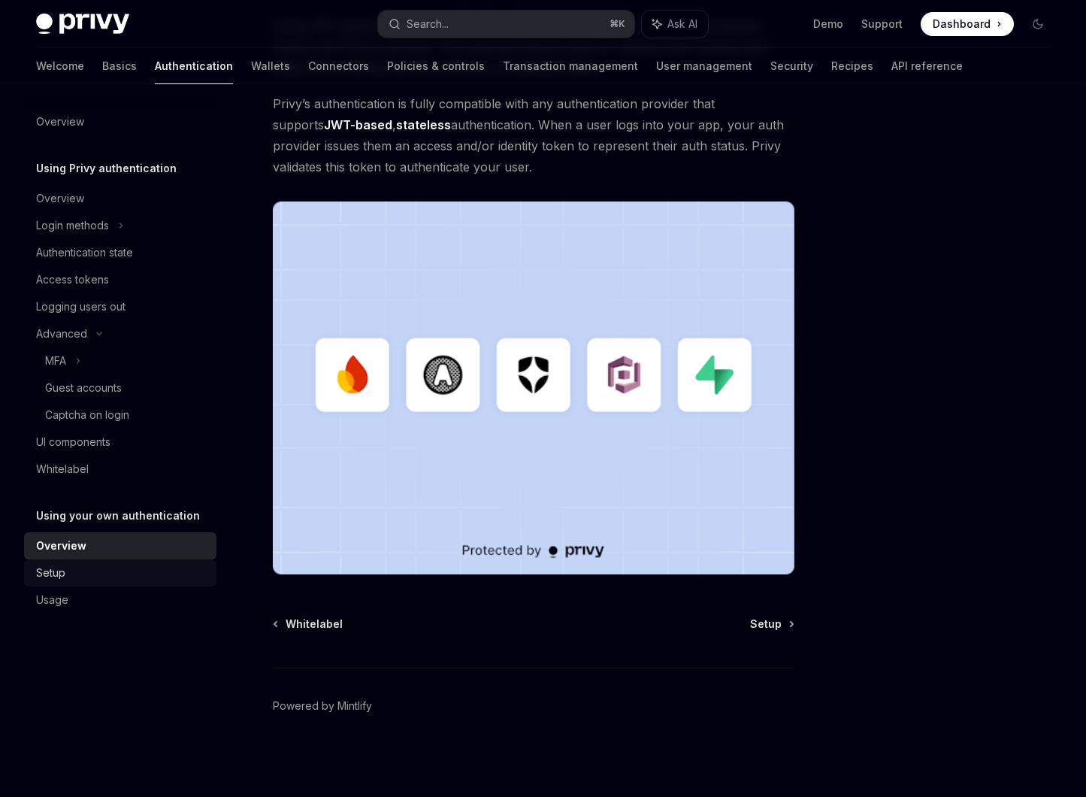
click at [75, 574] on div "Setup" at bounding box center [121, 573] width 171 height 18
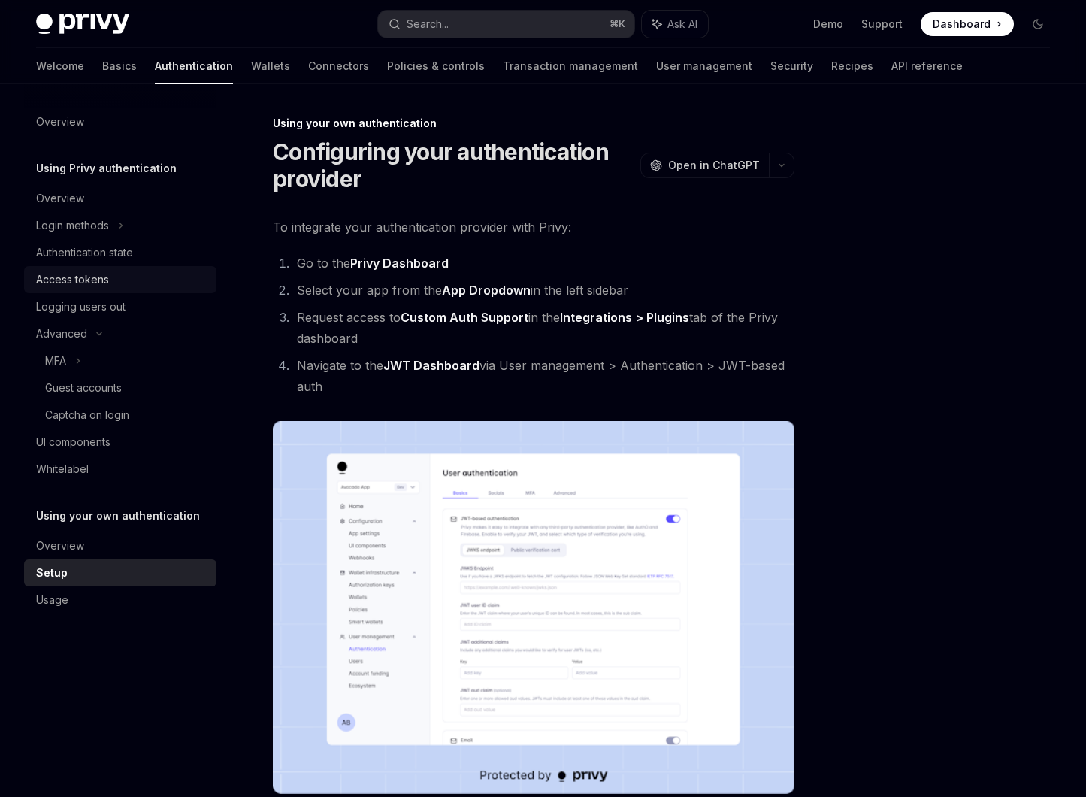
click at [148, 270] on link "Access tokens" at bounding box center [120, 279] width 192 height 27
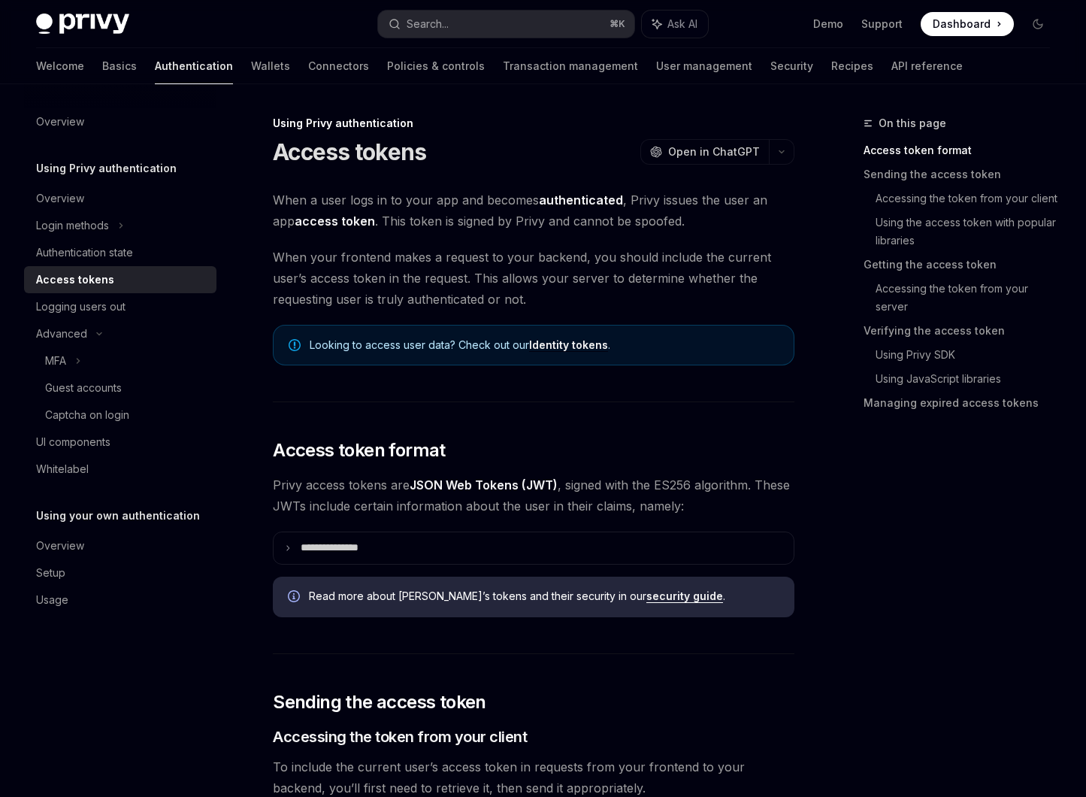
type textarea "*"
